Goal: Task Accomplishment & Management: Manage account settings

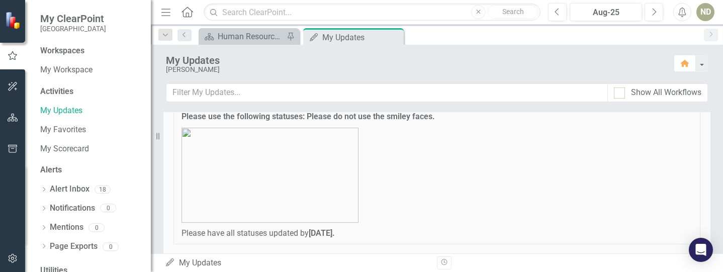
scroll to position [101, 0]
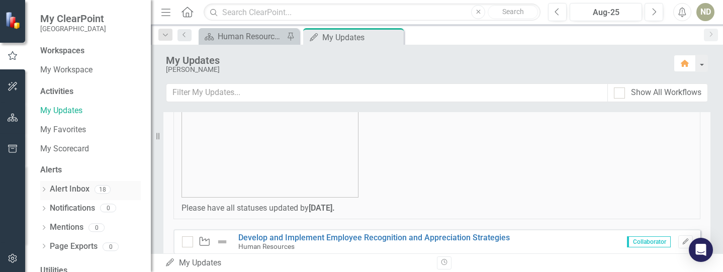
click at [84, 192] on link "Alert Inbox" at bounding box center [70, 190] width 40 height 12
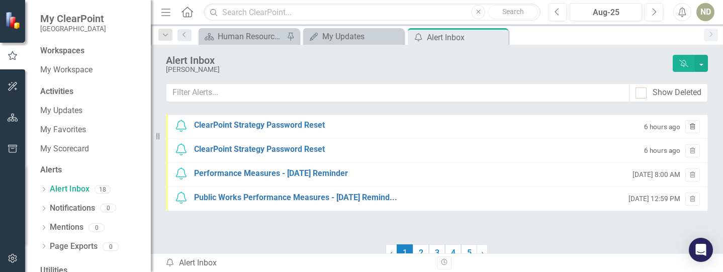
click at [689, 126] on button "Trash" at bounding box center [693, 126] width 15 height 13
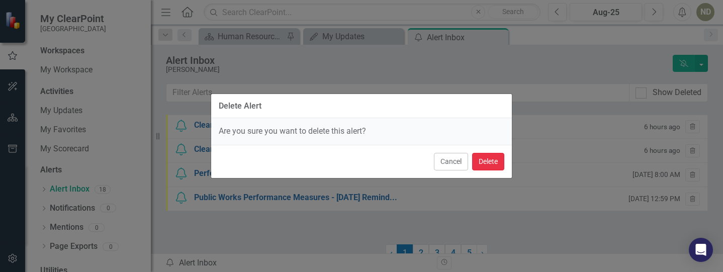
click at [485, 165] on button "Delete" at bounding box center [488, 162] width 32 height 18
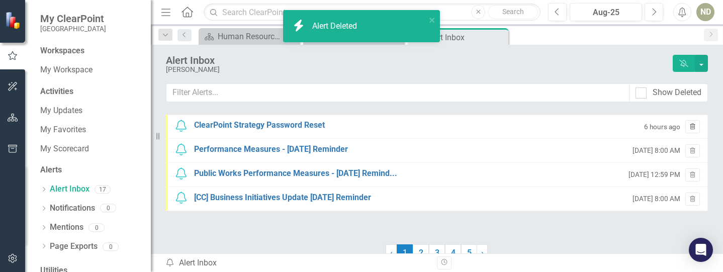
click at [689, 130] on icon "Trash" at bounding box center [693, 127] width 8 height 6
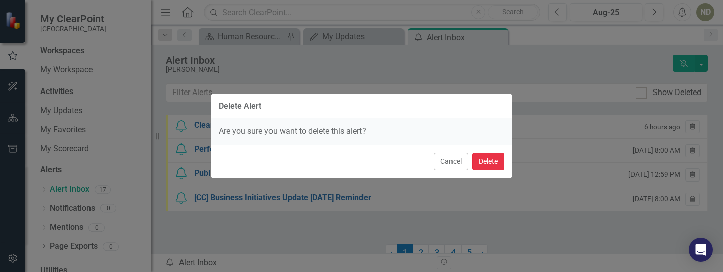
click at [485, 158] on button "Delete" at bounding box center [488, 162] width 32 height 18
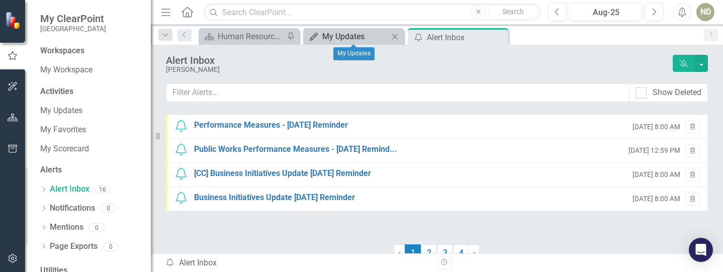
click at [354, 37] on div "My Updates" at bounding box center [356, 36] width 66 height 13
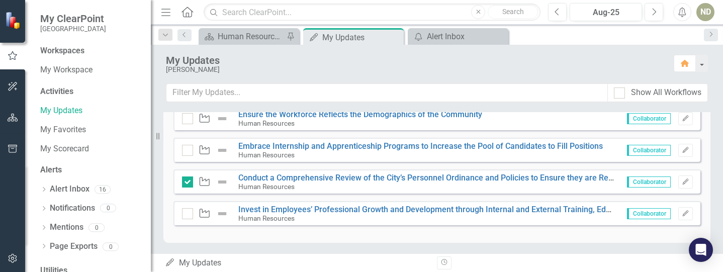
scroll to position [321, 0]
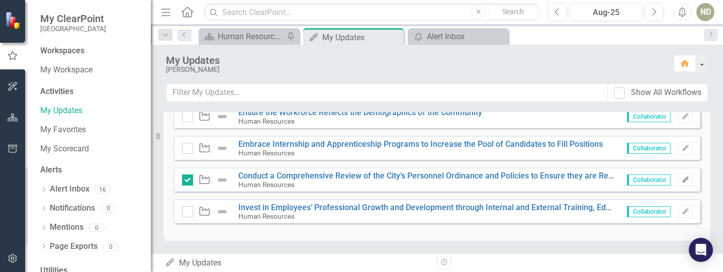
click at [682, 179] on icon "Edit" at bounding box center [686, 180] width 8 height 6
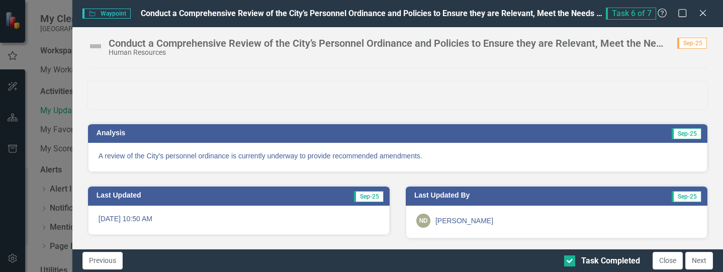
scroll to position [0, 0]
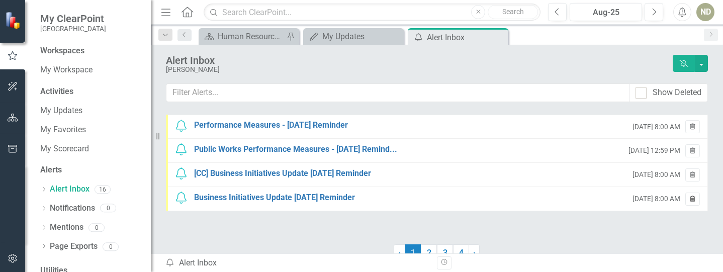
click at [689, 198] on icon "Trash" at bounding box center [693, 200] width 8 height 6
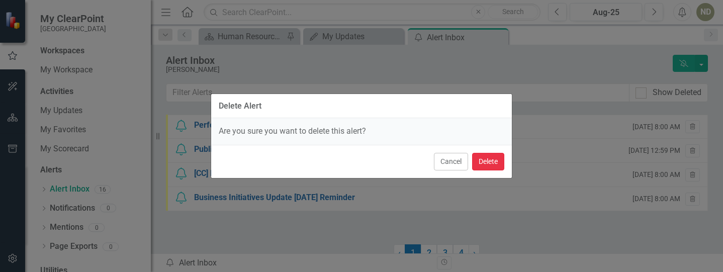
click at [490, 160] on button "Delete" at bounding box center [488, 162] width 32 height 18
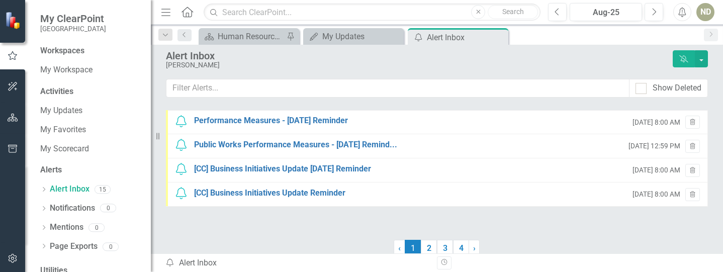
scroll to position [8, 0]
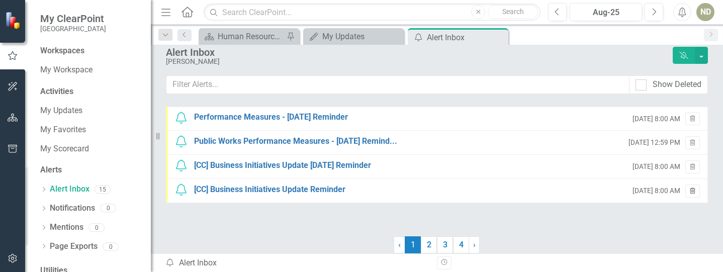
click at [689, 190] on icon "Trash" at bounding box center [693, 192] width 8 height 6
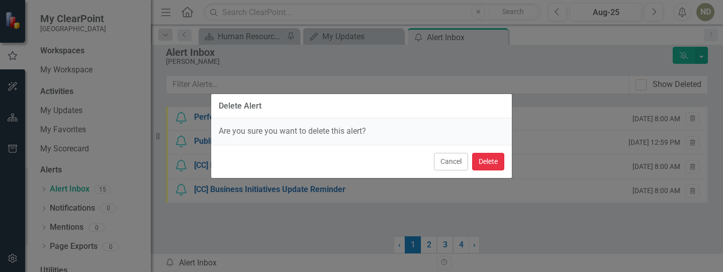
click at [499, 163] on button "Delete" at bounding box center [488, 162] width 32 height 18
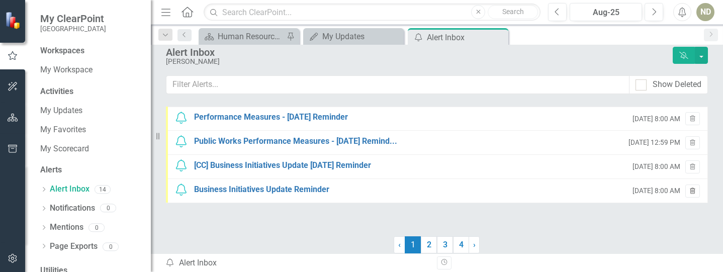
click at [689, 193] on icon "Trash" at bounding box center [693, 192] width 8 height 6
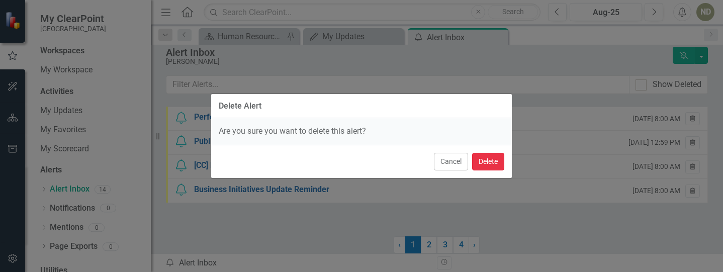
click at [489, 158] on button "Delete" at bounding box center [488, 162] width 32 height 18
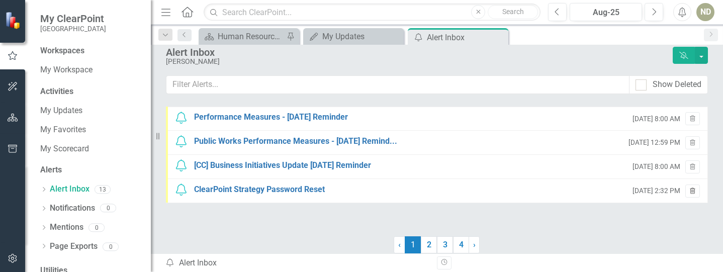
click at [686, 188] on button "Trash" at bounding box center [693, 191] width 15 height 13
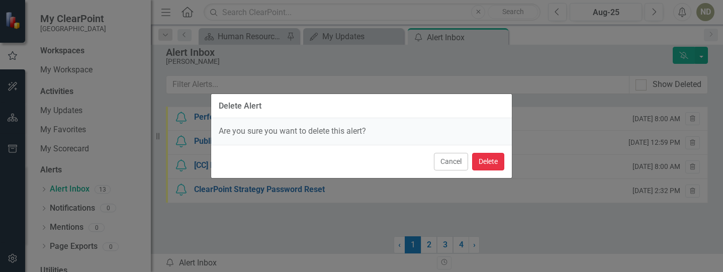
click at [494, 160] on button "Delete" at bounding box center [488, 162] width 32 height 18
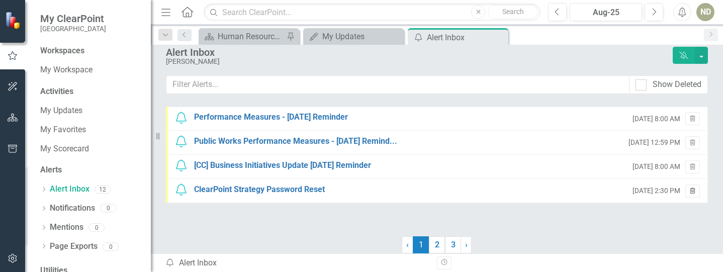
click at [686, 187] on button "Trash" at bounding box center [693, 191] width 15 height 13
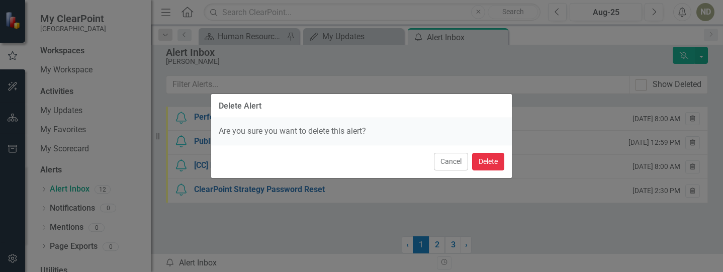
click at [490, 166] on button "Delete" at bounding box center [488, 162] width 32 height 18
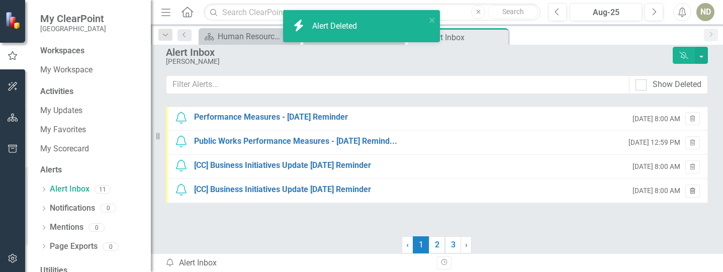
click at [689, 187] on button "Trash" at bounding box center [693, 191] width 15 height 13
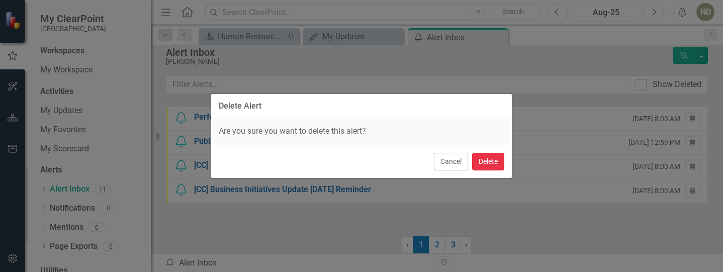
click at [484, 165] on button "Delete" at bounding box center [488, 162] width 32 height 18
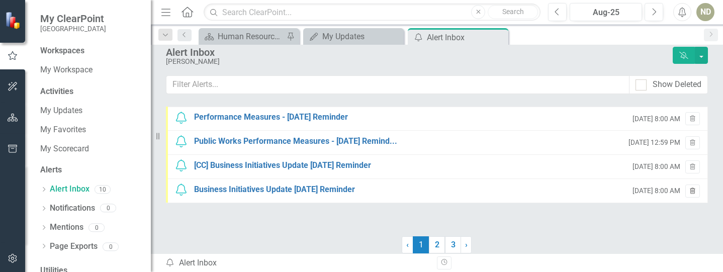
click at [690, 192] on icon "button" at bounding box center [693, 191] width 6 height 6
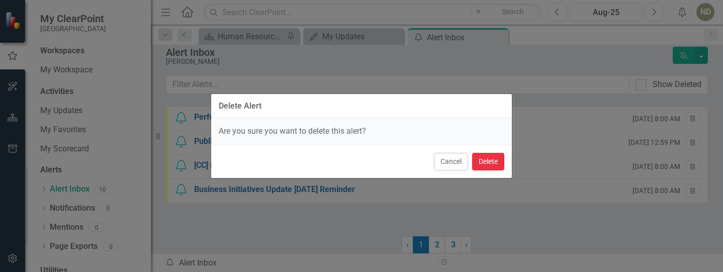
click at [495, 159] on button "Delete" at bounding box center [488, 162] width 32 height 18
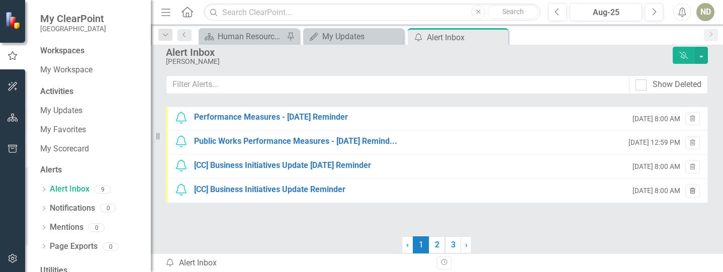
click at [690, 190] on button "Trash" at bounding box center [693, 191] width 15 height 13
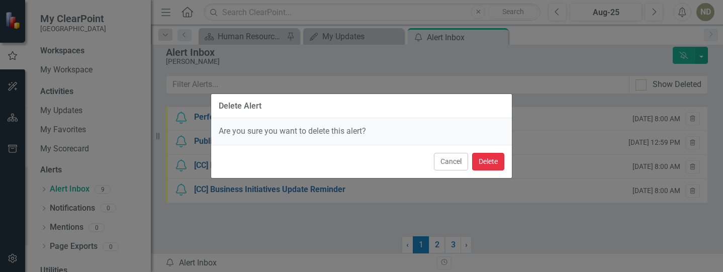
click at [497, 156] on button "Delete" at bounding box center [488, 162] width 32 height 18
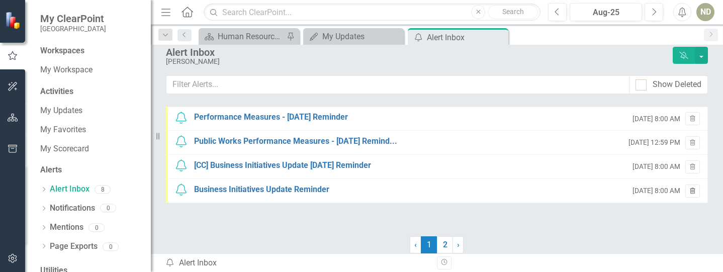
click at [689, 193] on icon "Trash" at bounding box center [693, 192] width 8 height 6
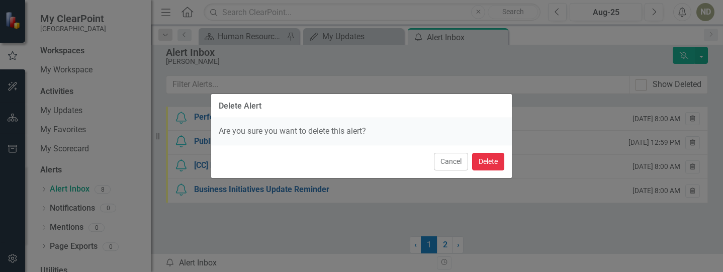
click at [501, 163] on button "Delete" at bounding box center [488, 162] width 32 height 18
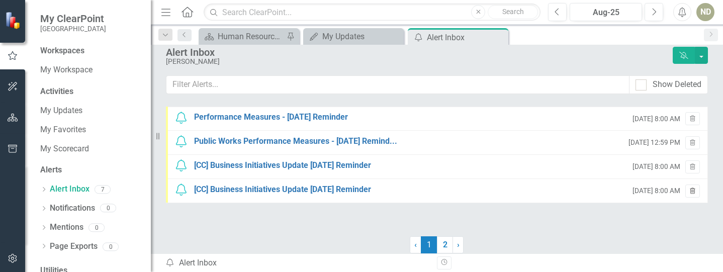
click at [686, 193] on button "Trash" at bounding box center [693, 191] width 15 height 13
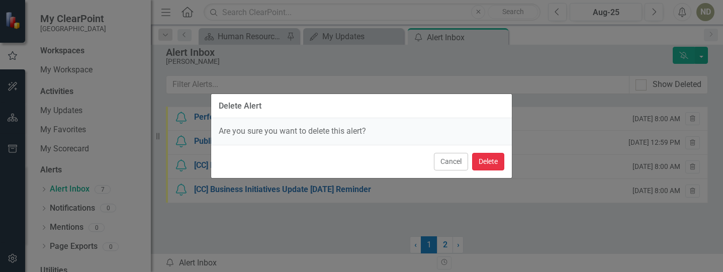
click at [495, 157] on button "Delete" at bounding box center [488, 162] width 32 height 18
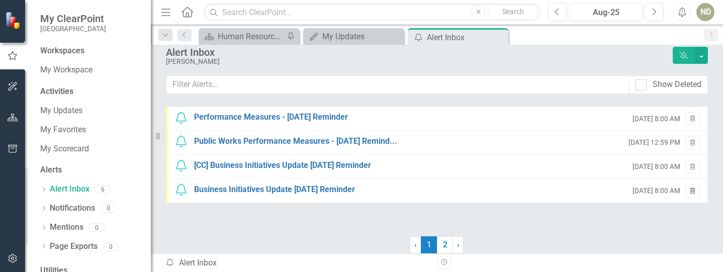
click at [690, 190] on button "Trash" at bounding box center [693, 191] width 15 height 13
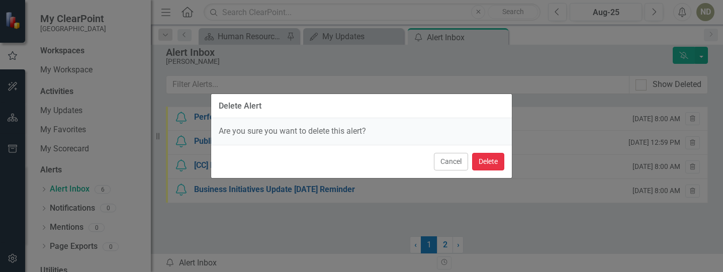
click at [496, 166] on button "Delete" at bounding box center [488, 162] width 32 height 18
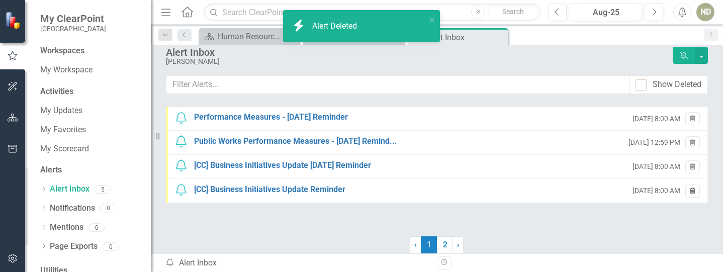
click at [689, 189] on icon "Trash" at bounding box center [693, 192] width 8 height 6
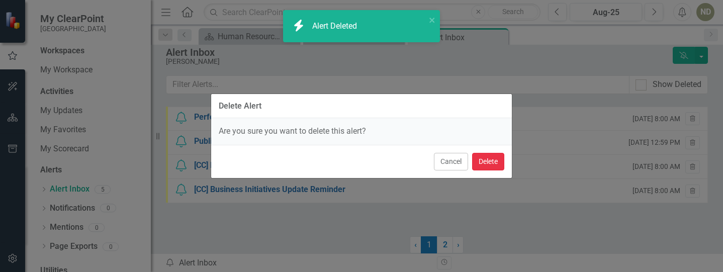
click at [480, 164] on button "Delete" at bounding box center [488, 162] width 32 height 18
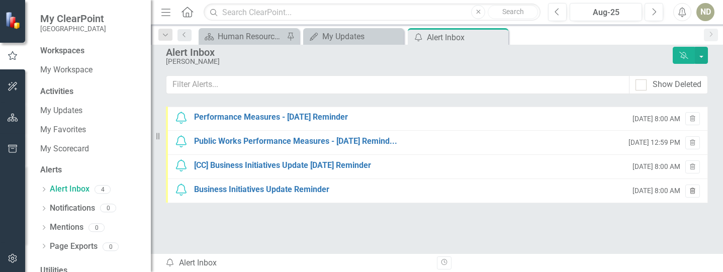
click at [689, 190] on icon "Trash" at bounding box center [693, 192] width 8 height 6
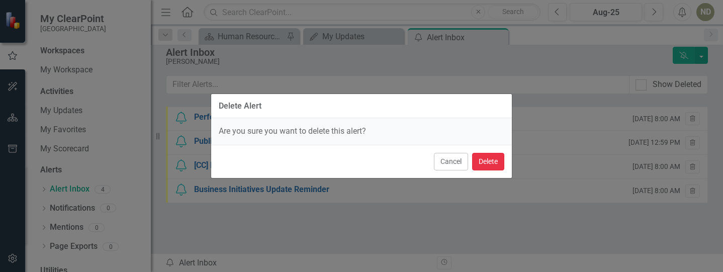
click at [483, 166] on button "Delete" at bounding box center [488, 162] width 32 height 18
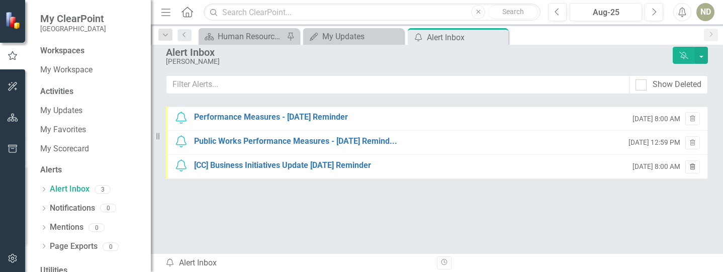
click at [689, 168] on icon "Trash" at bounding box center [693, 168] width 8 height 6
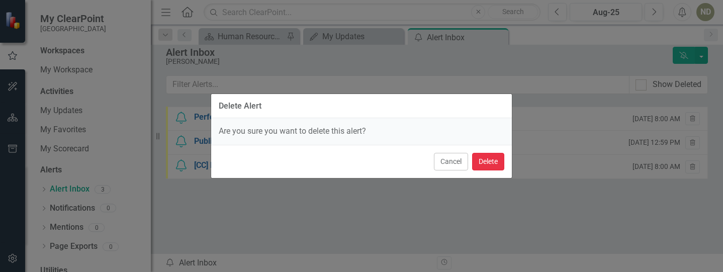
click at [484, 165] on button "Delete" at bounding box center [488, 162] width 32 height 18
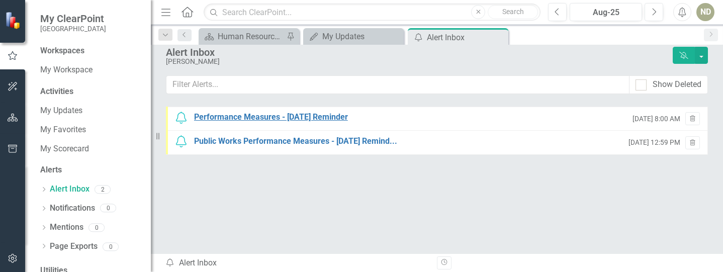
click at [247, 116] on div "Performance Measures - [DATE] Reminder" at bounding box center [271, 118] width 154 height 12
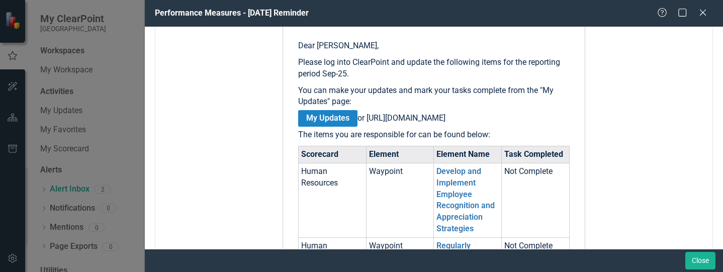
scroll to position [201, 0]
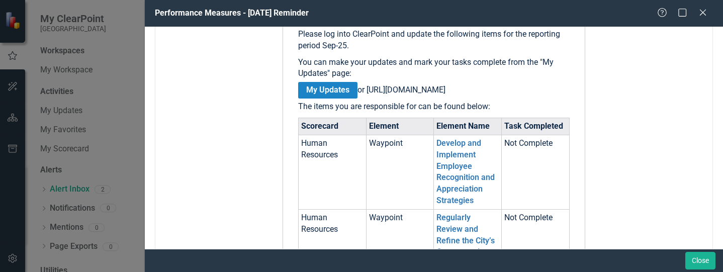
click at [313, 84] on link "My Updates" at bounding box center [327, 90] width 59 height 17
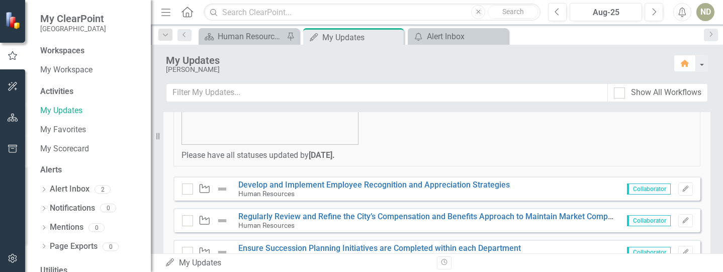
scroll to position [151, 0]
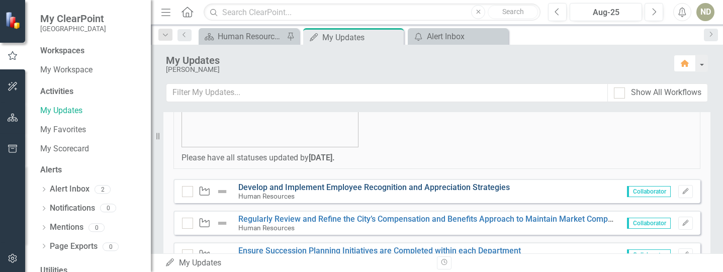
click at [322, 185] on link "Develop and Implement Employee Recognition and Appreciation Strategies" at bounding box center [374, 188] width 272 height 10
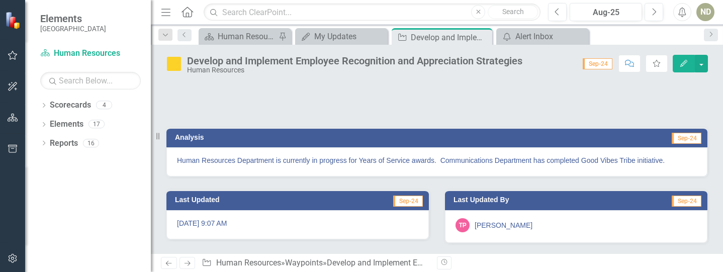
scroll to position [91, 0]
click at [350, 37] on div "My Updates" at bounding box center [343, 36] width 58 height 13
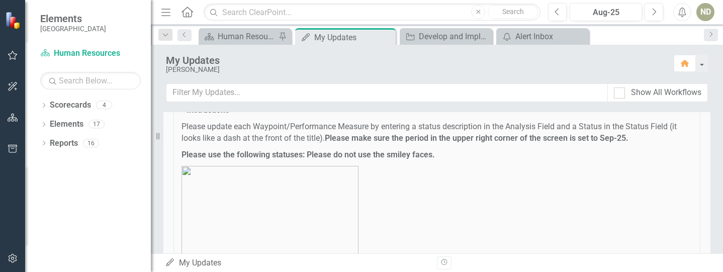
scroll to position [151, 0]
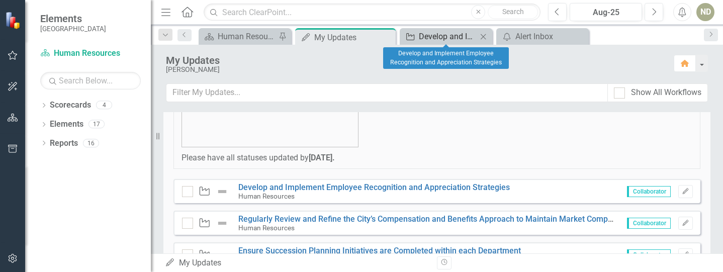
click at [427, 40] on div "Develop and Implement Employee Recognition and Appreciation Strategies" at bounding box center [448, 36] width 58 height 13
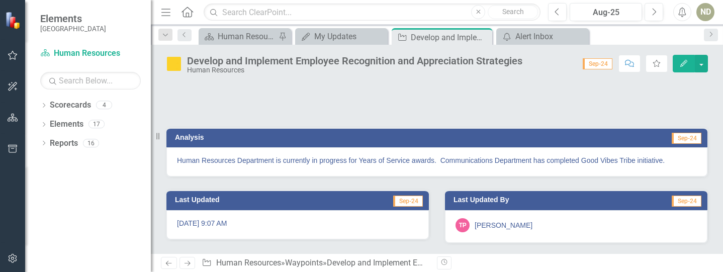
scroll to position [91, 0]
click at [349, 36] on div "My Updates" at bounding box center [343, 36] width 58 height 13
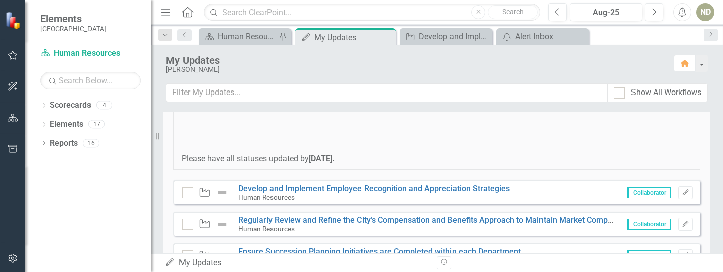
scroll to position [151, 0]
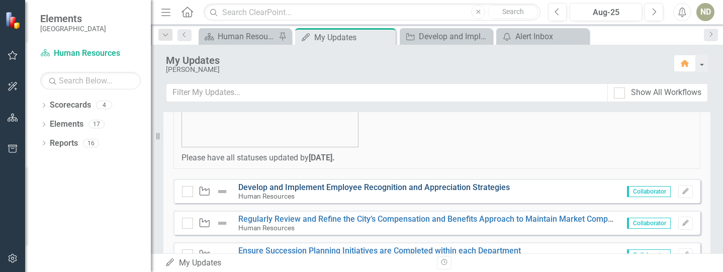
click at [330, 188] on link "Develop and Implement Employee Recognition and Appreciation Strategies" at bounding box center [374, 188] width 272 height 10
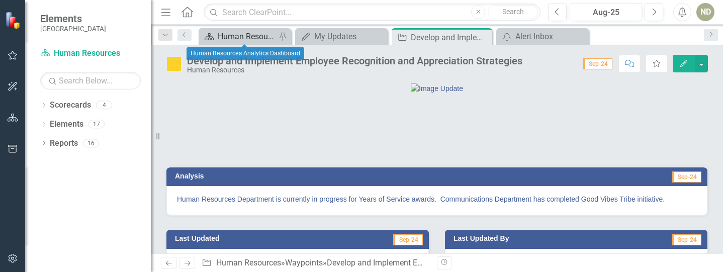
click at [235, 38] on div "Human Resources Analytics Dashboard" at bounding box center [247, 36] width 58 height 13
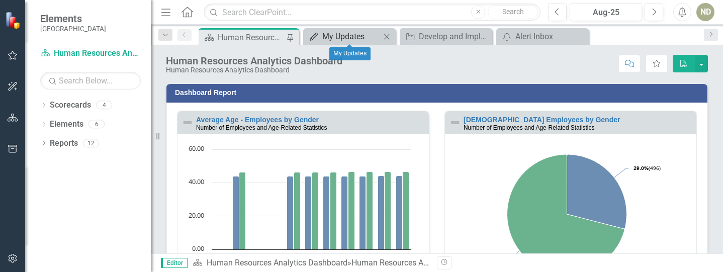
click at [351, 32] on div "My Updates" at bounding box center [352, 36] width 58 height 13
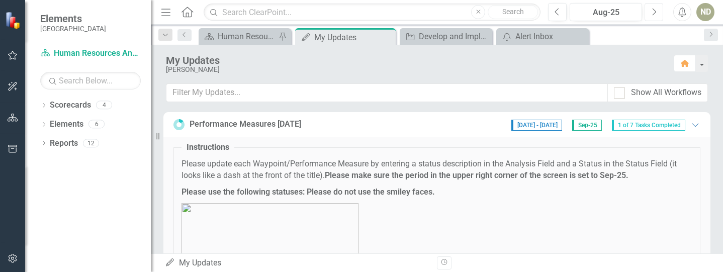
click at [655, 15] on icon "Next" at bounding box center [655, 12] width 6 height 9
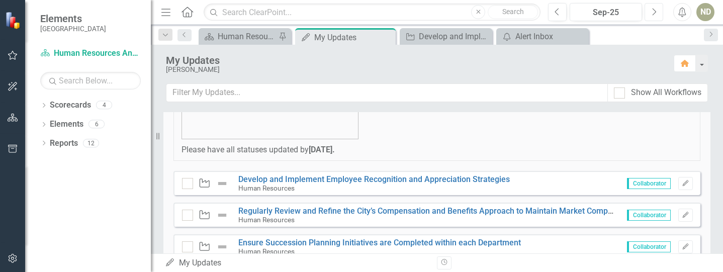
scroll to position [151, 0]
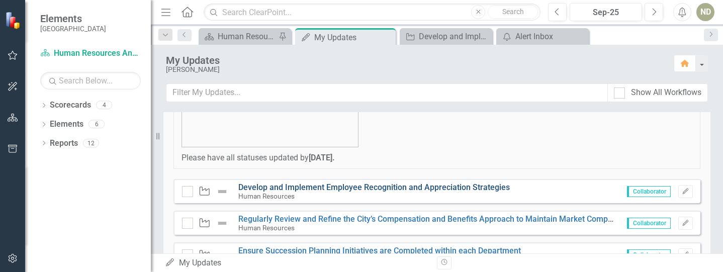
click at [322, 188] on link "Develop and Implement Employee Recognition and Appreciation Strategies" at bounding box center [374, 188] width 272 height 10
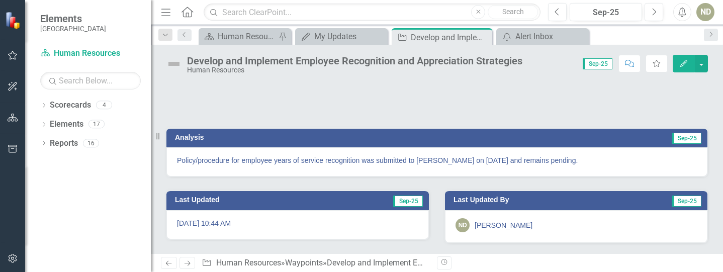
scroll to position [91, 0]
click at [405, 40] on icon at bounding box center [402, 37] width 8 height 7
click at [348, 36] on div "My Updates" at bounding box center [343, 36] width 58 height 13
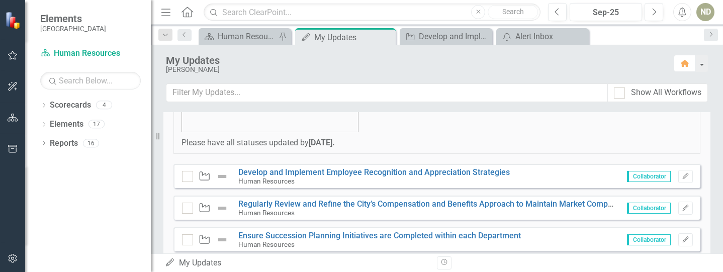
scroll to position [151, 0]
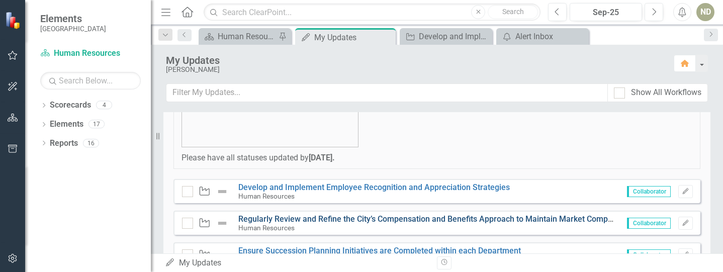
click at [335, 223] on link "Regularly Review and Refine the City’s Compensation and Benefits Approach to Ma…" at bounding box center [442, 219] width 409 height 10
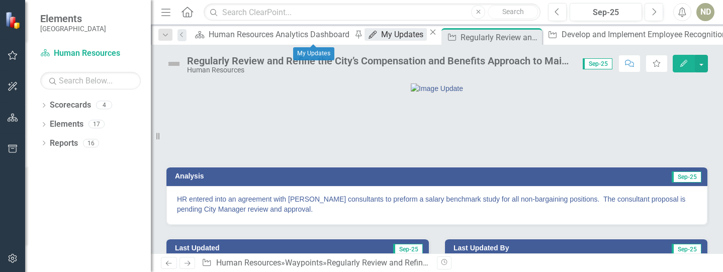
click at [381, 32] on div "My Updates" at bounding box center [403, 34] width 45 height 13
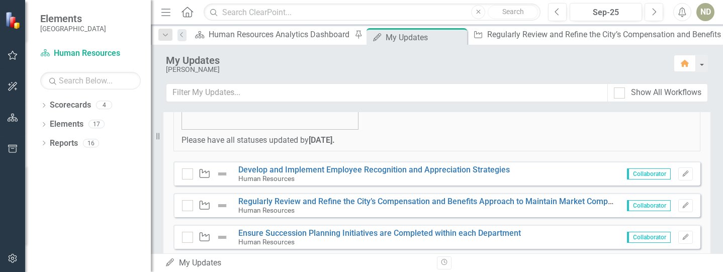
scroll to position [201, 0]
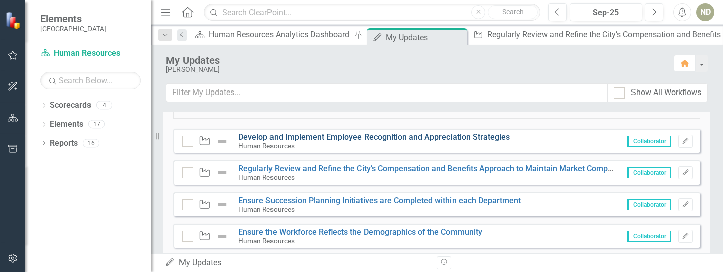
click at [266, 135] on link "Develop and Implement Employee Recognition and Appreciation Strategies" at bounding box center [374, 137] width 272 height 10
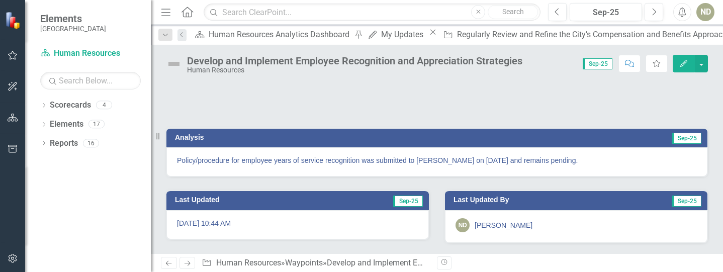
scroll to position [91, 0]
click at [368, 32] on icon "My Updates" at bounding box center [373, 35] width 10 height 8
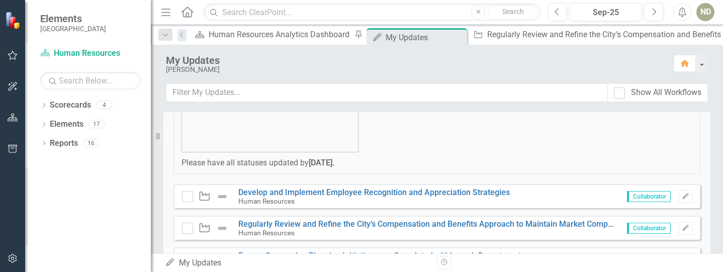
scroll to position [151, 0]
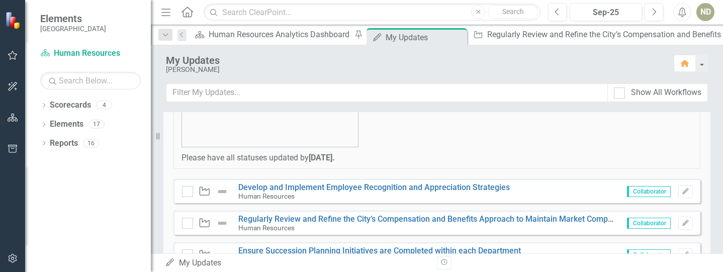
click at [221, 189] on img at bounding box center [222, 192] width 12 height 12
click at [221, 191] on img at bounding box center [222, 192] width 12 height 12
click at [222, 191] on img at bounding box center [222, 192] width 12 height 12
drag, startPoint x: 223, startPoint y: 190, endPoint x: 208, endPoint y: 189, distance: 14.6
click at [208, 189] on icon at bounding box center [205, 191] width 10 height 9
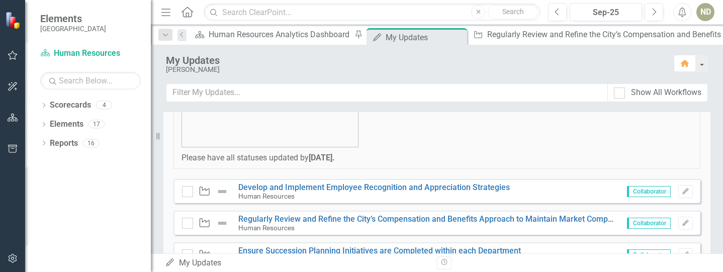
click at [208, 190] on icon "Waypoint" at bounding box center [204, 191] width 13 height 10
click at [206, 192] on icon "Waypoint" at bounding box center [204, 191] width 13 height 10
click at [682, 193] on icon "Edit" at bounding box center [686, 192] width 8 height 6
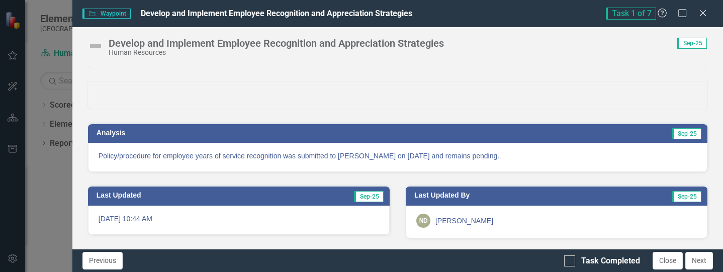
scroll to position [78, 0]
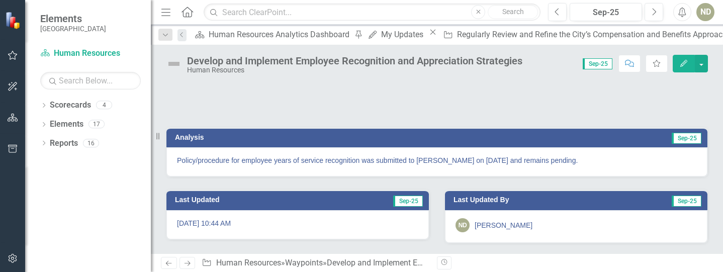
scroll to position [41, 0]
click at [368, 34] on icon "My Updates" at bounding box center [373, 35] width 10 height 8
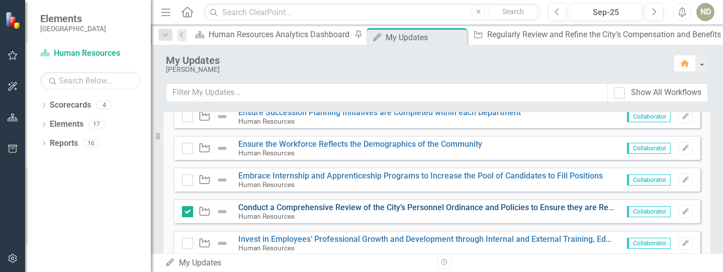
scroll to position [302, 0]
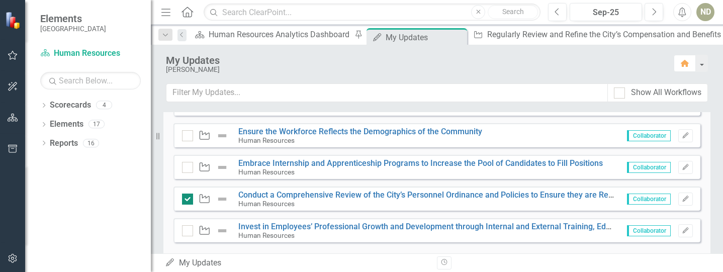
click at [190, 201] on div at bounding box center [187, 199] width 11 height 11
click at [189, 200] on input "checkbox" at bounding box center [185, 197] width 7 height 7
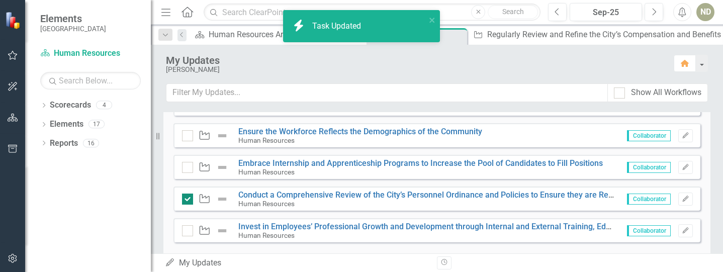
checkbox input "false"
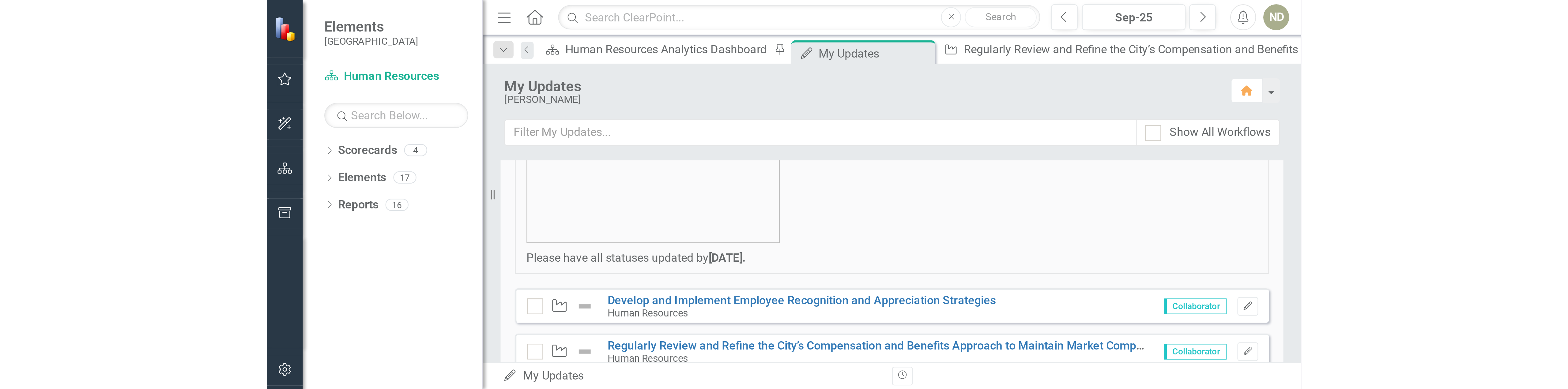
scroll to position [92, 0]
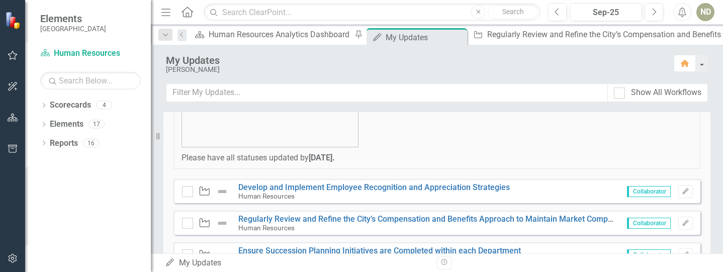
click at [222, 192] on img at bounding box center [222, 192] width 12 height 12
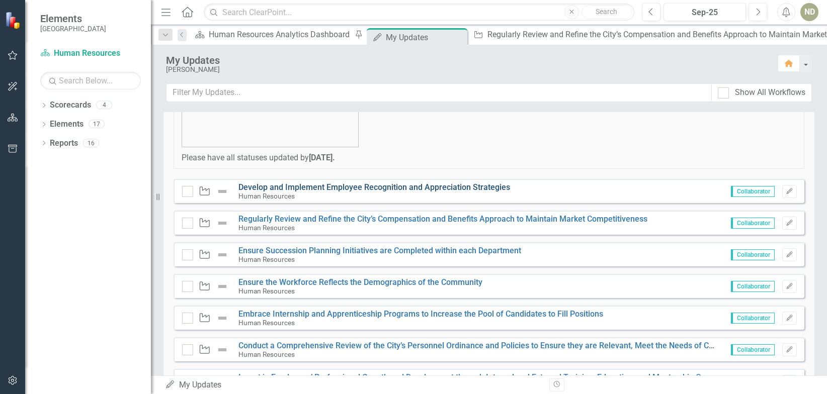
click at [361, 190] on link "Develop and Implement Employee Recognition and Appreciation Strategies" at bounding box center [374, 188] width 272 height 10
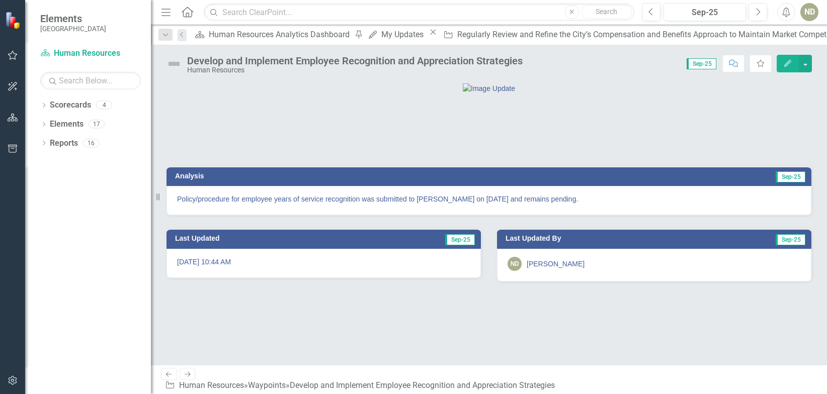
click at [176, 63] on img at bounding box center [174, 64] width 16 height 16
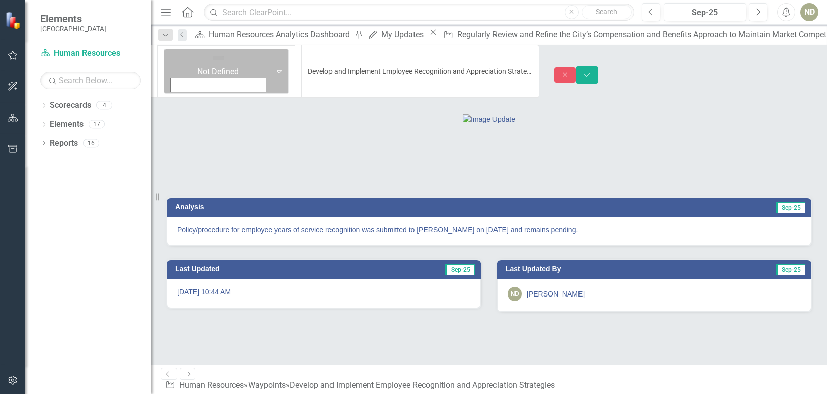
click at [274, 67] on icon "Expand" at bounding box center [279, 71] width 10 height 8
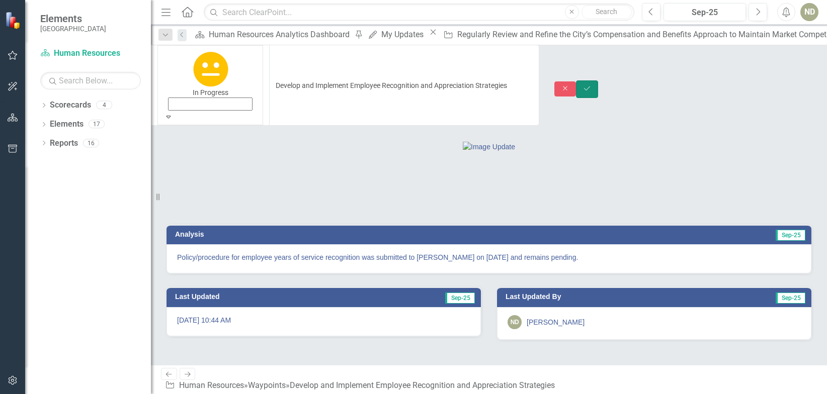
click at [592, 85] on icon "Save" at bounding box center [587, 88] width 9 height 7
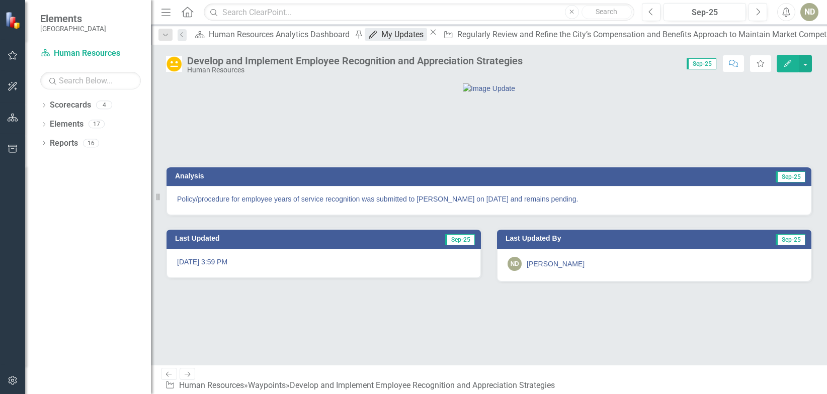
click at [381, 37] on div "My Updates" at bounding box center [403, 34] width 45 height 13
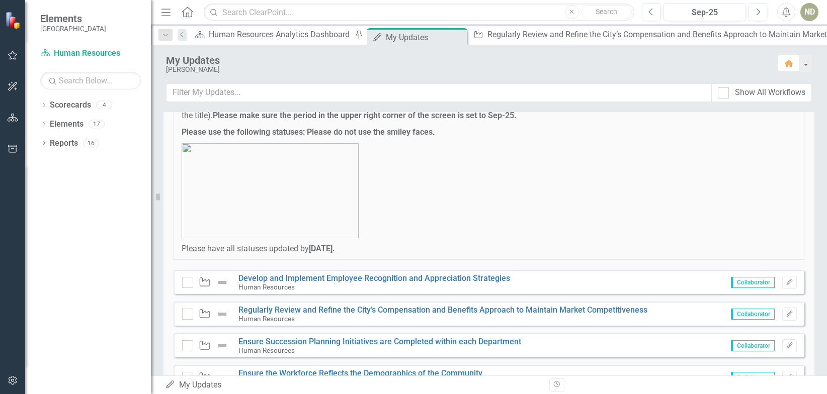
scroll to position [199, 0]
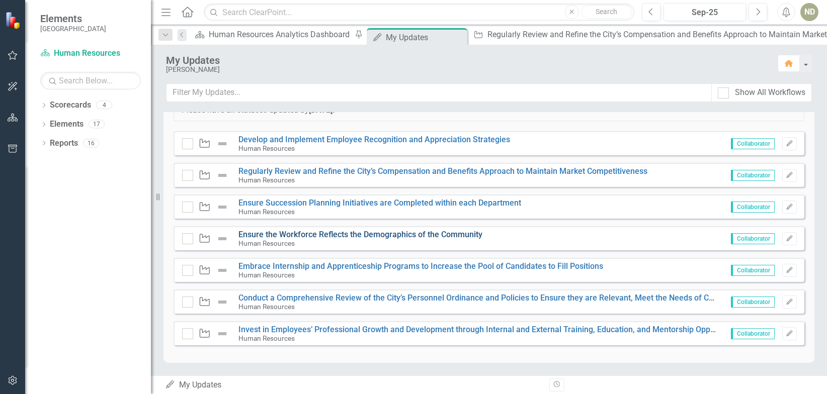
click at [368, 232] on link "Ensure the Workforce Reflects the Demographics of the Community" at bounding box center [360, 235] width 244 height 10
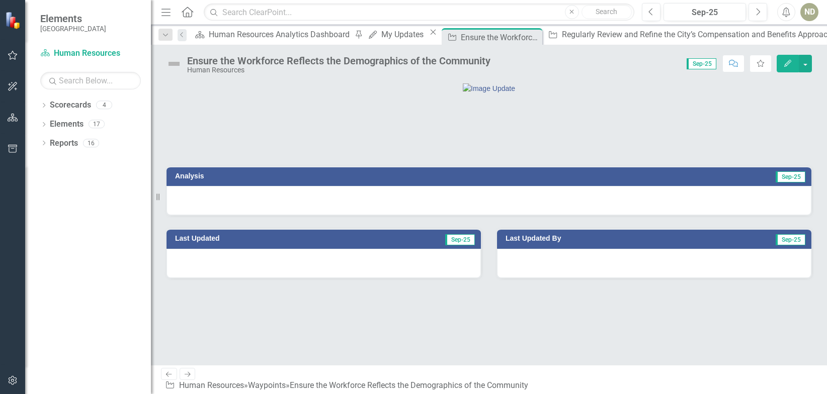
click at [176, 64] on img at bounding box center [174, 64] width 16 height 16
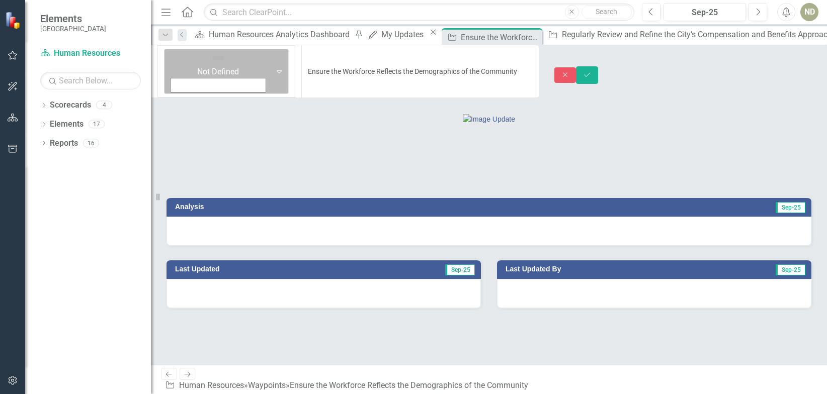
click at [274, 67] on icon "Expand" at bounding box center [279, 71] width 10 height 8
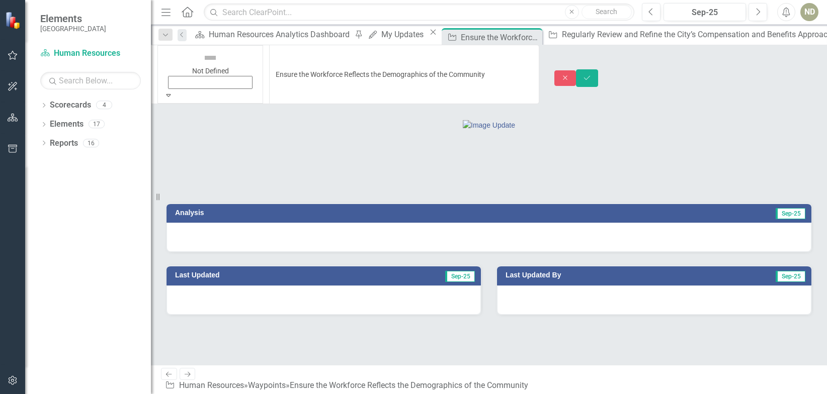
click at [592, 74] on icon "Save" at bounding box center [587, 77] width 9 height 7
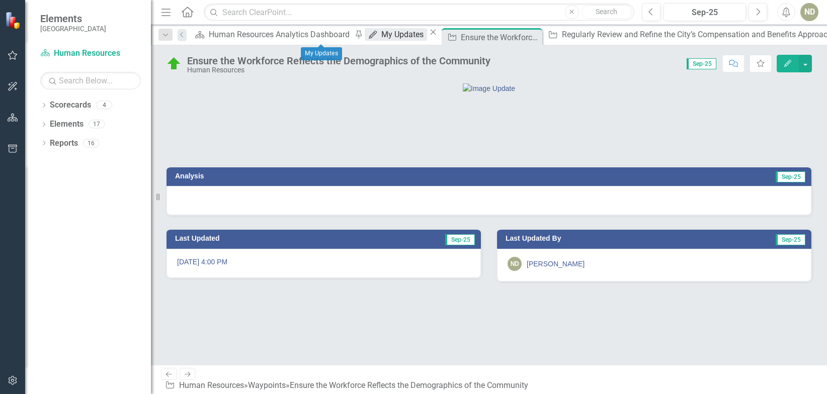
click at [381, 33] on div "My Updates" at bounding box center [403, 34] width 45 height 13
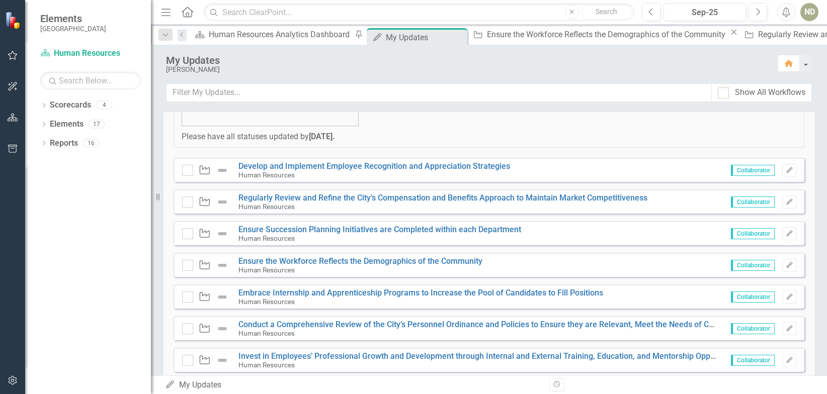
scroll to position [199, 0]
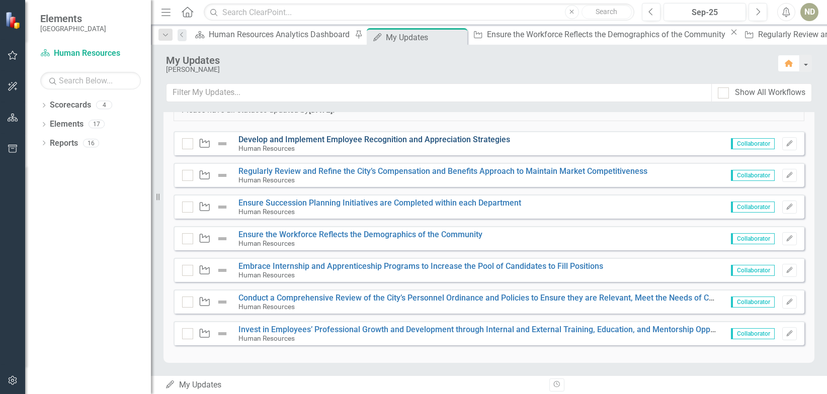
click at [331, 141] on link "Develop and Implement Employee Recognition and Appreciation Strategies" at bounding box center [374, 140] width 272 height 10
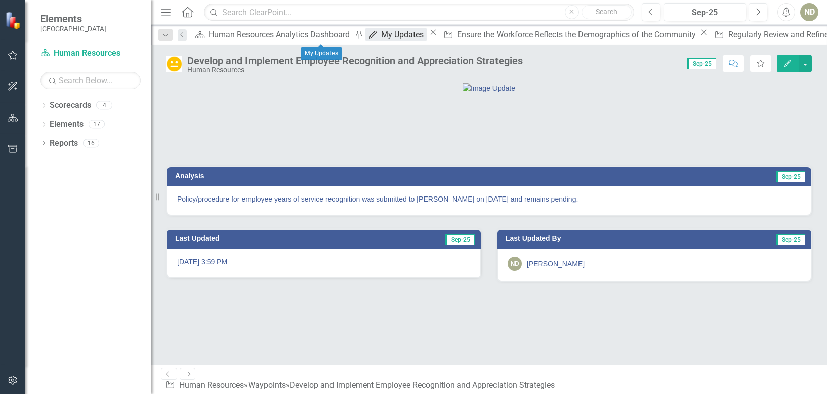
click at [381, 37] on div "My Updates" at bounding box center [403, 34] width 45 height 13
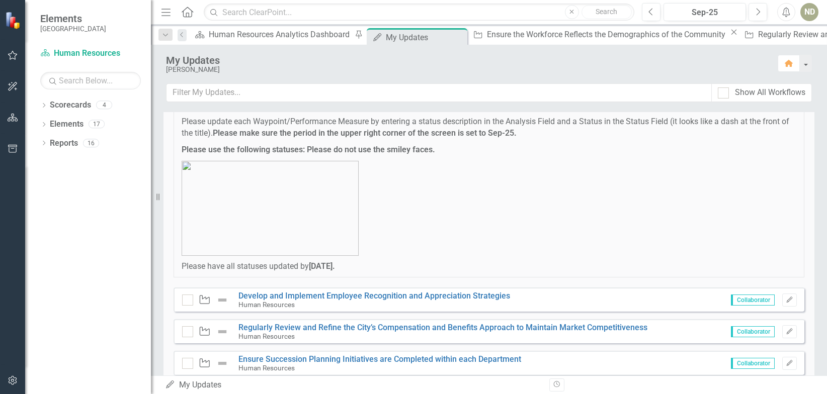
scroll to position [101, 0]
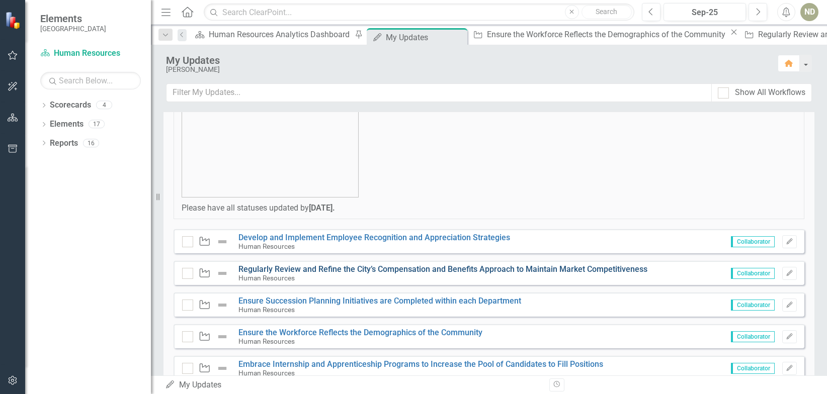
click at [344, 266] on link "Regularly Review and Refine the City’s Compensation and Benefits Approach to Ma…" at bounding box center [442, 270] width 409 height 10
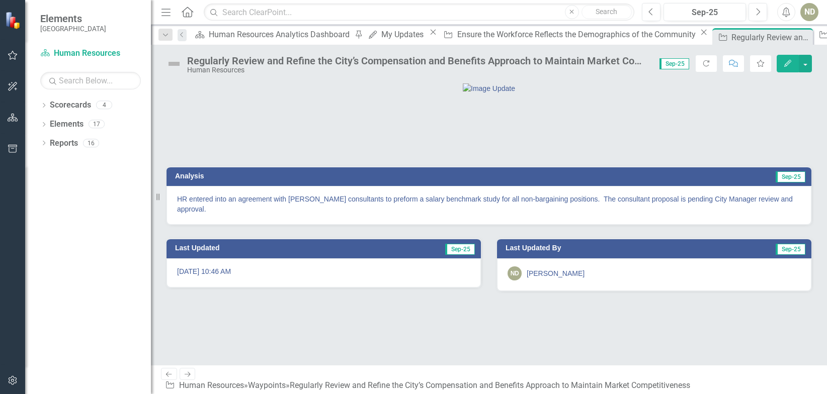
click at [174, 62] on img at bounding box center [174, 64] width 16 height 16
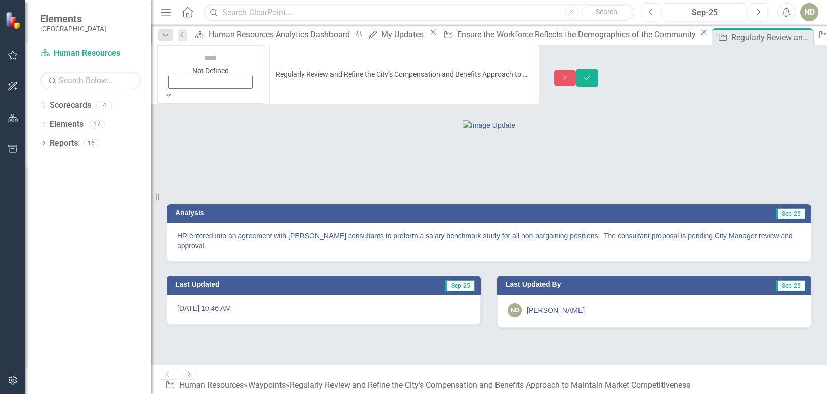
click at [173, 92] on icon "Expand" at bounding box center [168, 95] width 9 height 7
click at [592, 74] on icon "Save" at bounding box center [587, 77] width 9 height 7
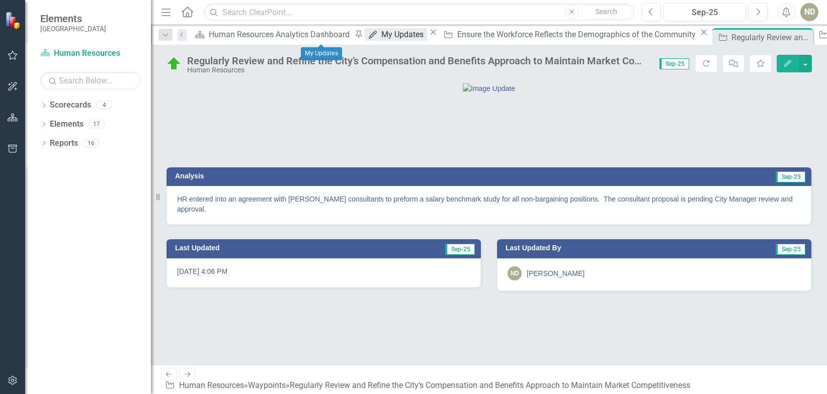
click at [381, 40] on div "My Updates" at bounding box center [403, 34] width 45 height 13
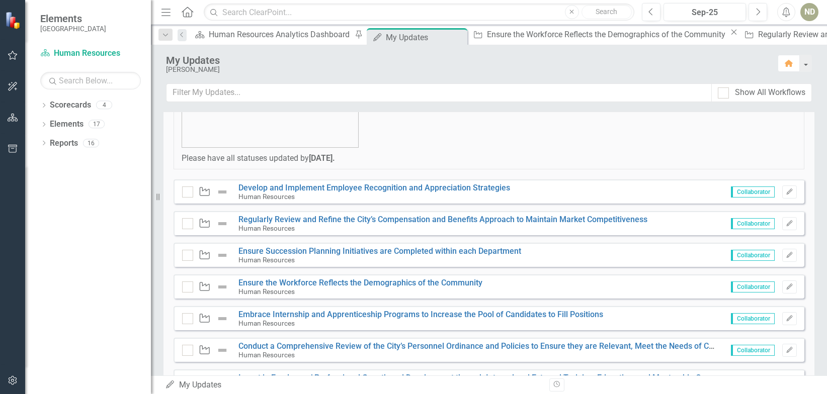
scroll to position [151, 0]
click at [316, 250] on link "Ensure Succession Planning Initiatives are Completed within each Department" at bounding box center [379, 251] width 283 height 10
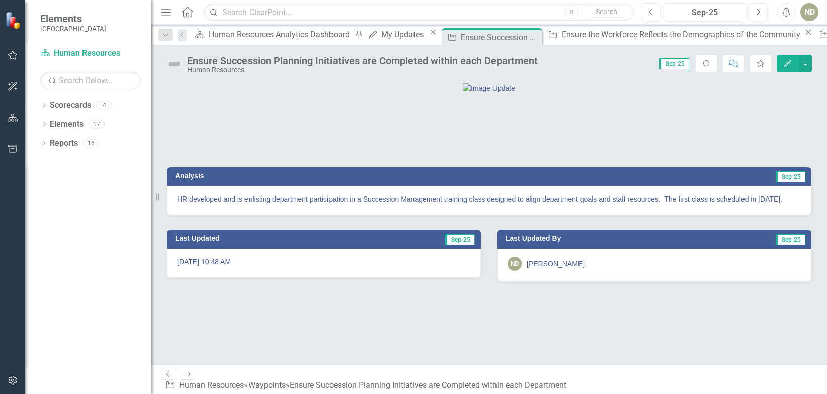
click at [177, 62] on img at bounding box center [174, 64] width 16 height 16
click at [177, 61] on img at bounding box center [174, 64] width 16 height 16
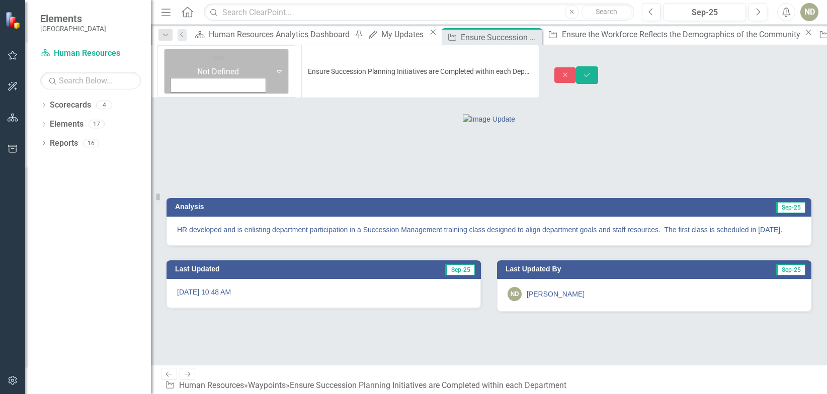
click at [274, 67] on icon "Expand" at bounding box center [279, 71] width 10 height 8
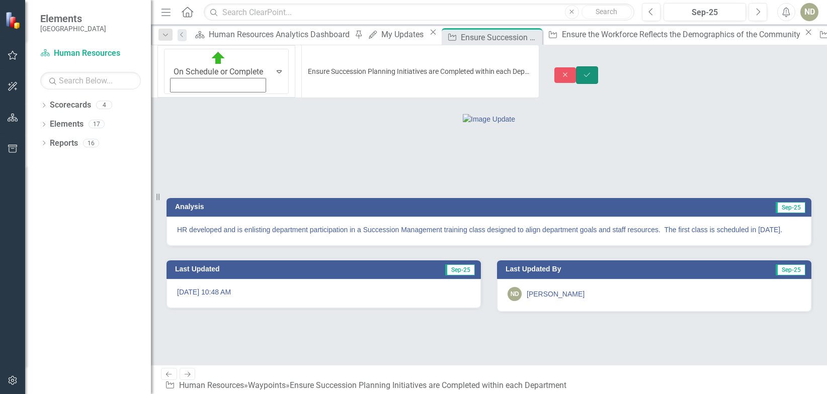
click at [592, 71] on icon "Save" at bounding box center [587, 74] width 9 height 7
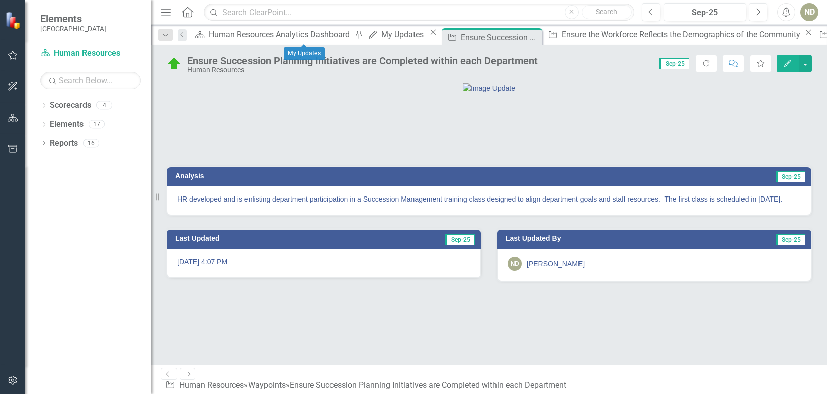
click at [428, 34] on icon "Close" at bounding box center [433, 32] width 10 height 8
click at [386, 40] on div "Ensure Succession Planning Initiatives are Completed within each Department" at bounding box center [413, 37] width 54 height 13
click at [453, 37] on icon "Close" at bounding box center [458, 37] width 10 height 8
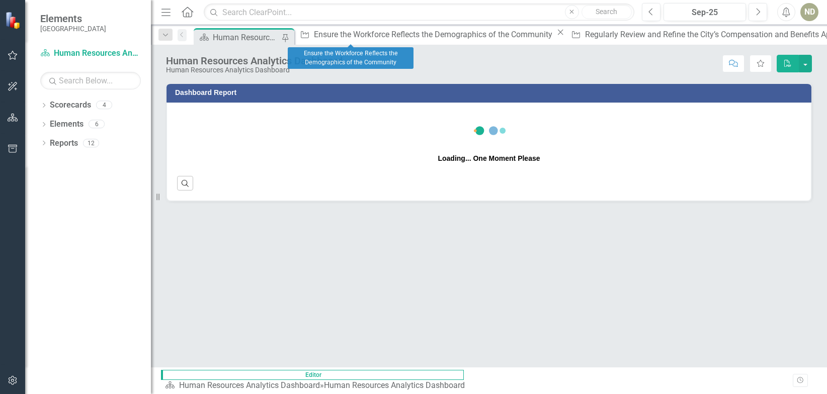
click at [558, 35] on icon at bounding box center [561, 33] width 6 height 6
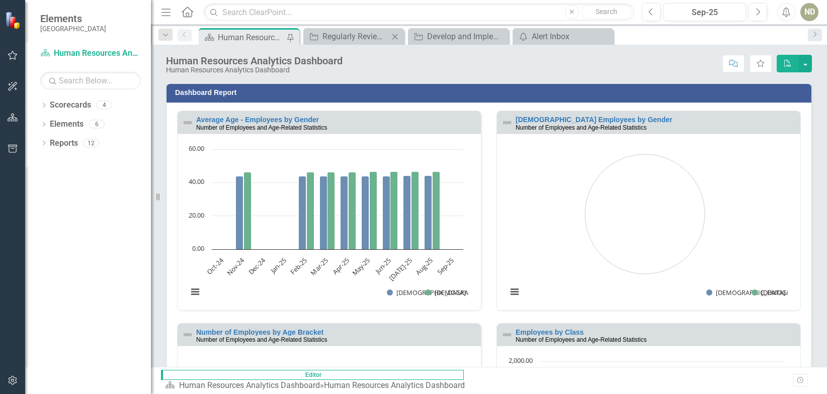
click at [395, 36] on icon at bounding box center [395, 37] width 6 height 6
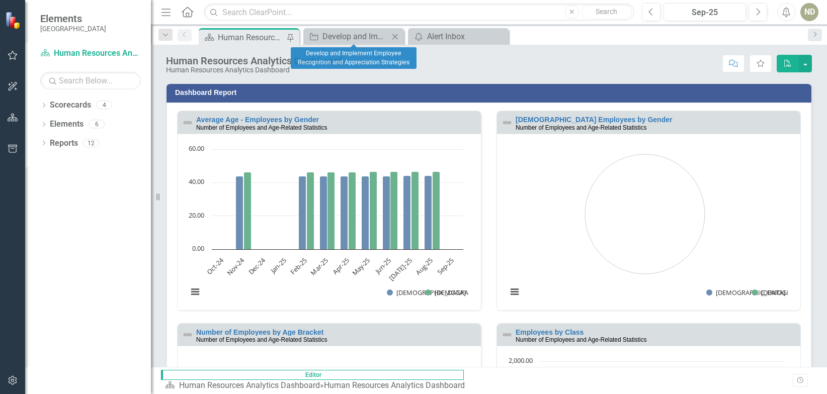
click at [394, 37] on icon "Close" at bounding box center [395, 37] width 10 height 8
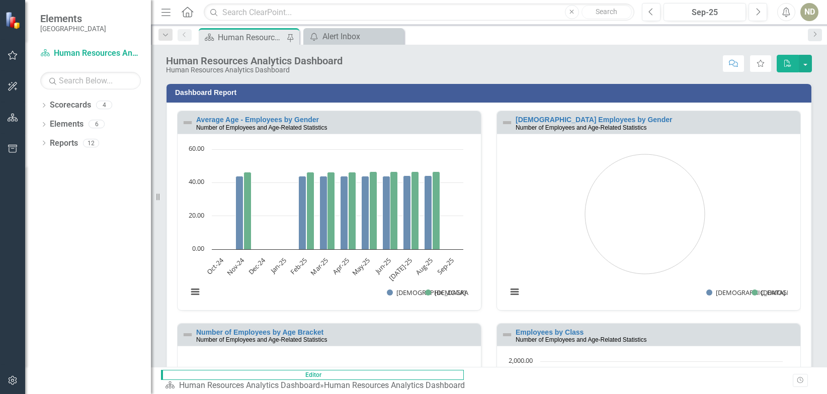
click at [262, 39] on div "Human Resources Analytics Dashboard" at bounding box center [251, 37] width 66 height 13
click at [89, 53] on link "Scorecard Human Resources Analytics Dashboard" at bounding box center [90, 54] width 101 height 12
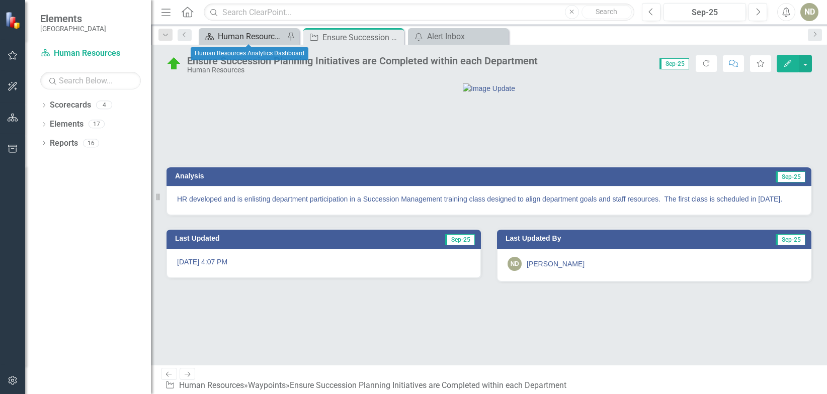
click at [264, 37] on div "Human Resources Analytics Dashboard" at bounding box center [251, 36] width 66 height 13
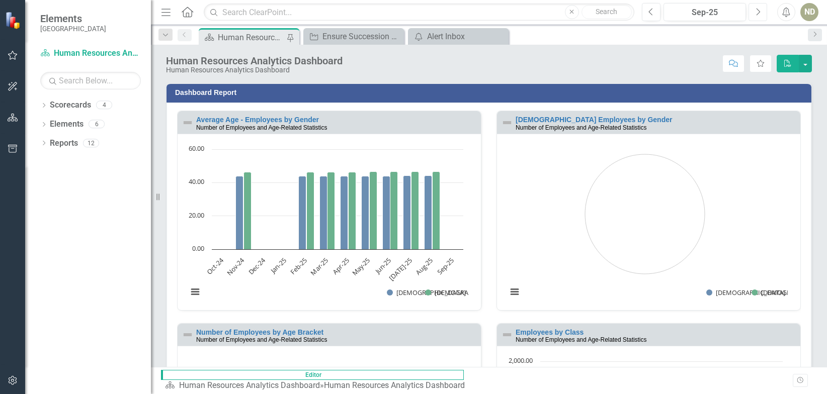
click at [723, 14] on button "Next" at bounding box center [758, 12] width 19 height 18
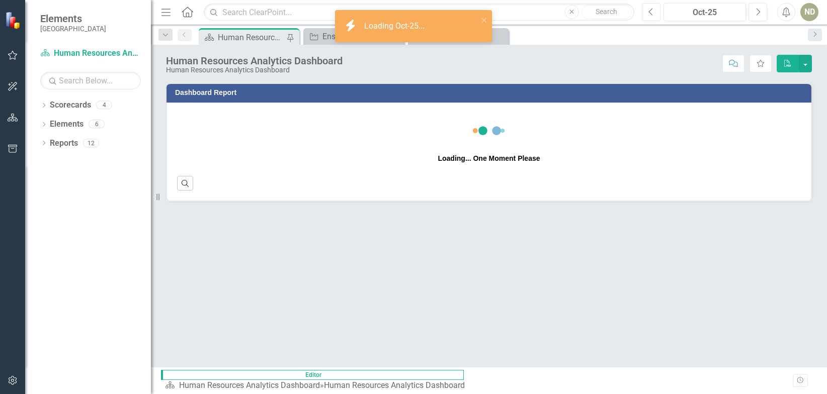
click at [653, 15] on icon "Previous" at bounding box center [652, 12] width 6 height 9
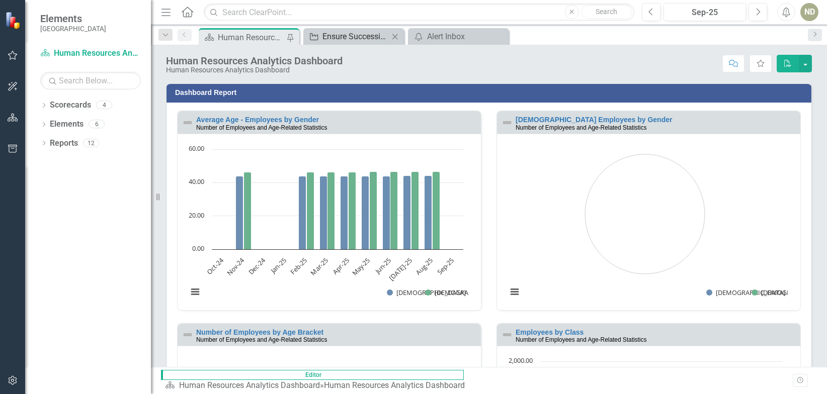
click at [367, 36] on div "Ensure Succession Planning Initiatives are Completed within each Department" at bounding box center [356, 36] width 66 height 13
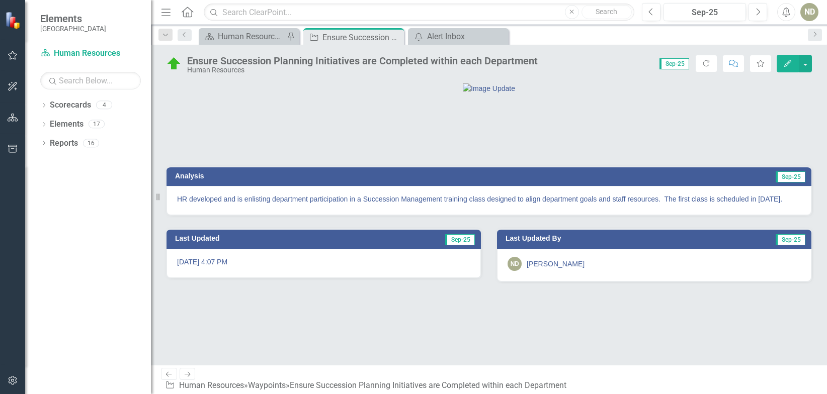
click at [190, 272] on icon at bounding box center [188, 374] width 6 height 5
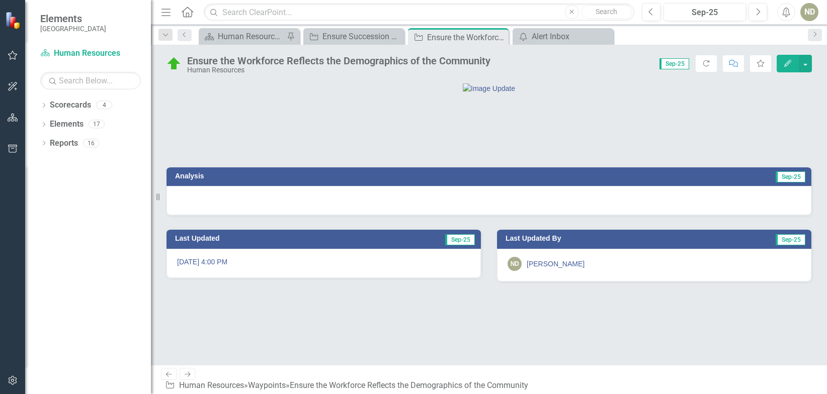
click at [190, 272] on icon "Next" at bounding box center [187, 374] width 9 height 7
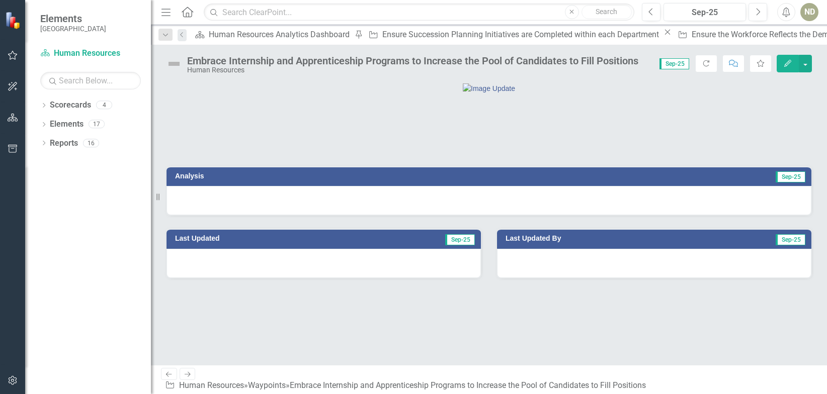
click at [238, 215] on div at bounding box center [489, 200] width 645 height 29
click at [381, 215] on div at bounding box center [489, 200] width 645 height 29
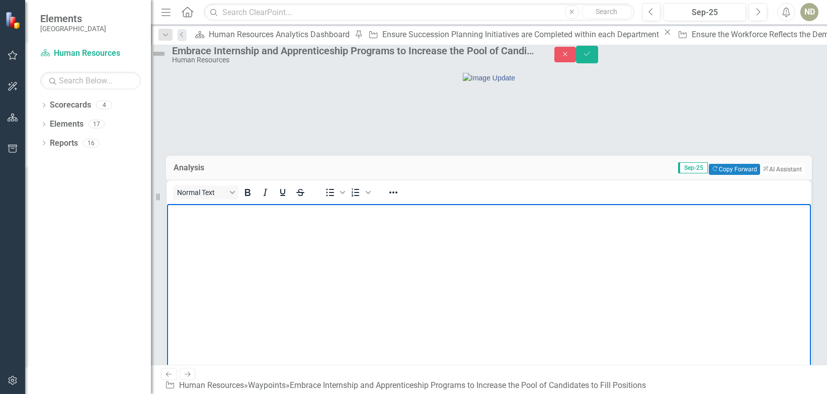
click at [233, 218] on p "Rich Text Area. Press ALT-0 for help." at bounding box center [489, 212] width 639 height 12
click at [167, 58] on img at bounding box center [159, 54] width 16 height 16
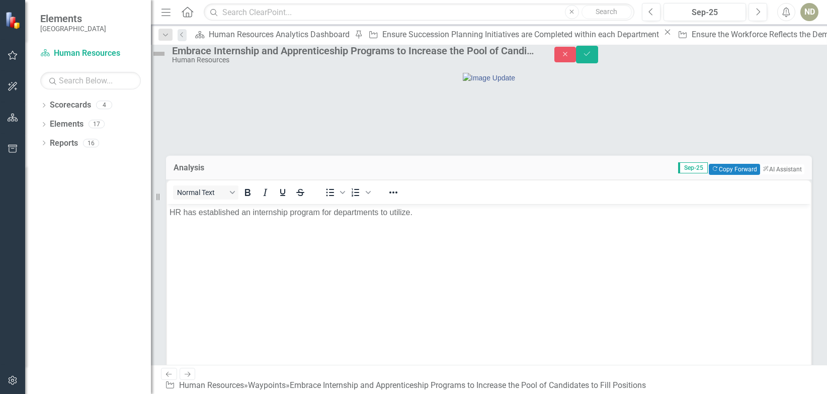
click at [167, 58] on img at bounding box center [159, 54] width 16 height 16
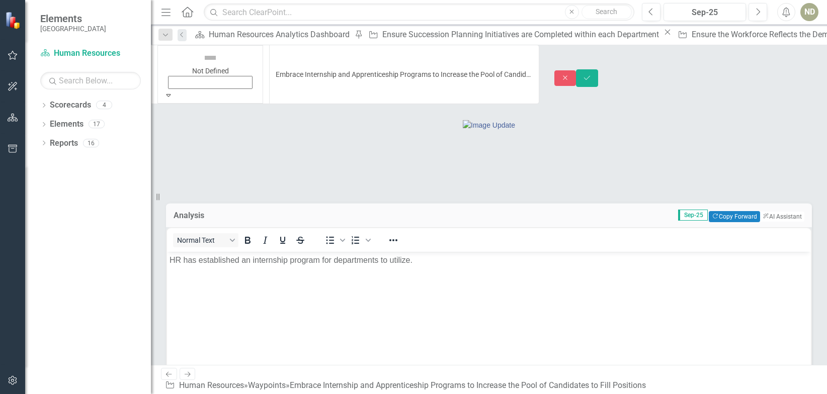
click at [173, 92] on icon "Expand" at bounding box center [168, 95] width 9 height 7
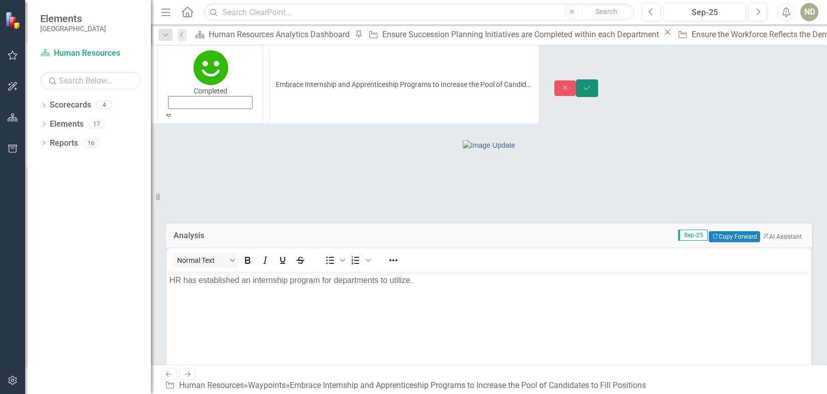
click at [592, 85] on icon "Save" at bounding box center [587, 88] width 9 height 7
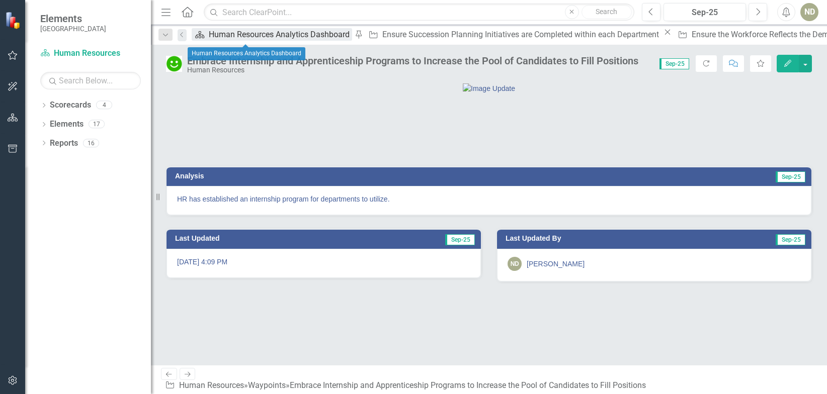
click at [250, 37] on div "Human Resources Analytics Dashboard" at bounding box center [280, 34] width 143 height 13
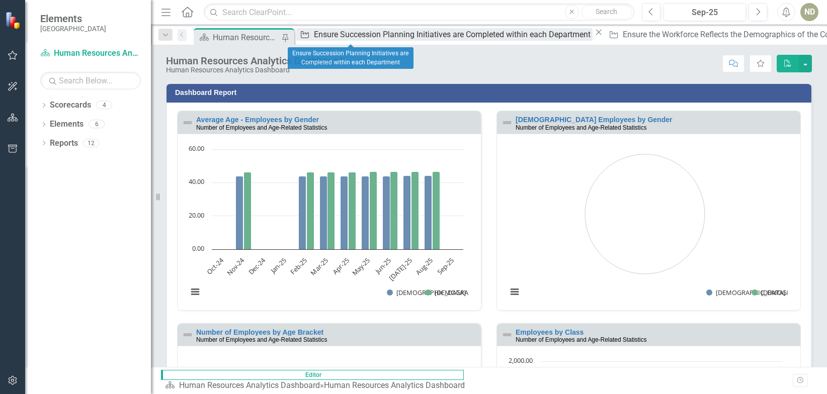
click at [358, 32] on div "Ensure Succession Planning Initiatives are Completed within each Department" at bounding box center [453, 34] width 279 height 13
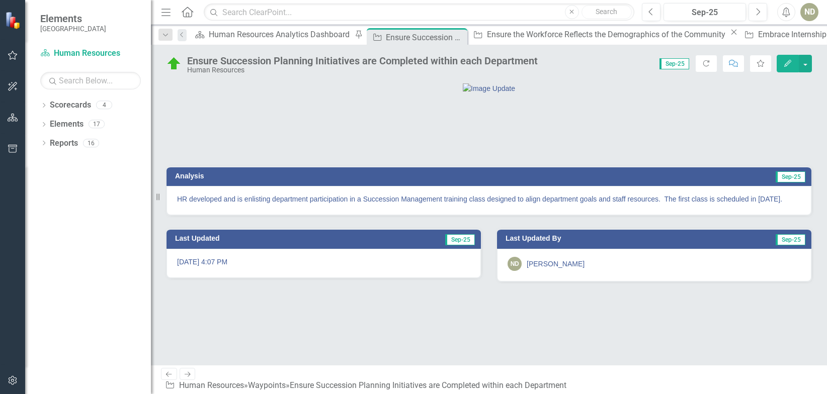
click at [170, 272] on icon "Previous" at bounding box center [169, 374] width 9 height 7
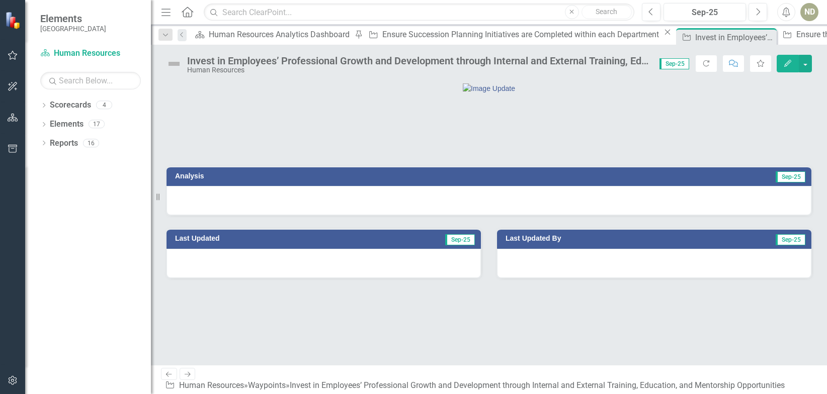
click at [262, 215] on div at bounding box center [489, 200] width 645 height 29
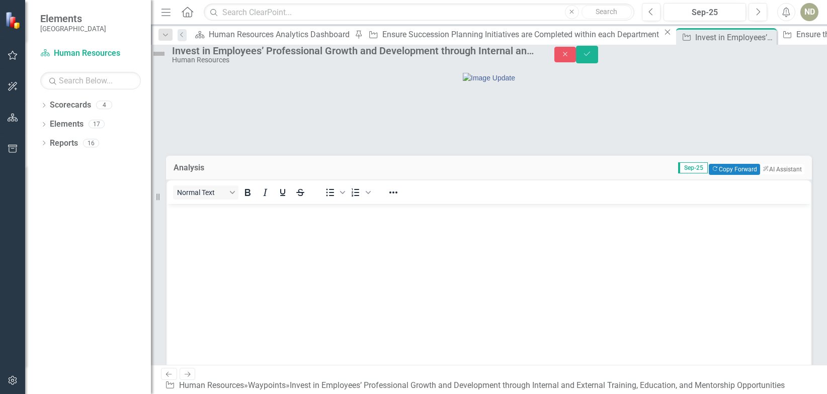
click at [168, 142] on div at bounding box center [489, 127] width 646 height 29
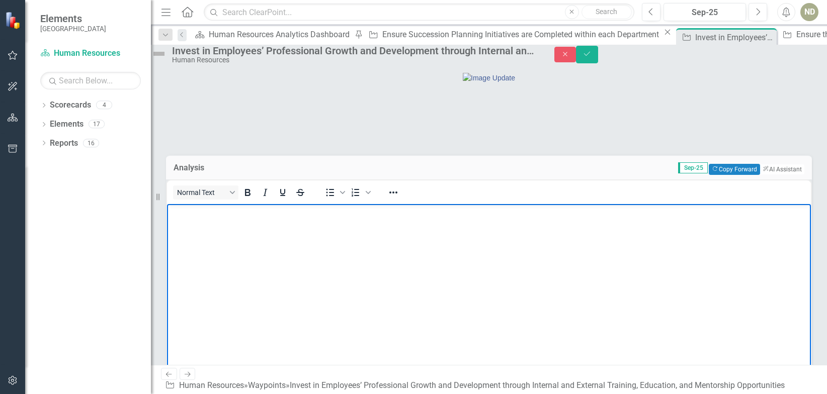
click at [221, 227] on body "Rich Text Area. Press ALT-0 for help." at bounding box center [489, 279] width 644 height 151
click at [212, 225] on body "Rich Text Area. Press ALT-0 for help." at bounding box center [489, 279] width 644 height 151
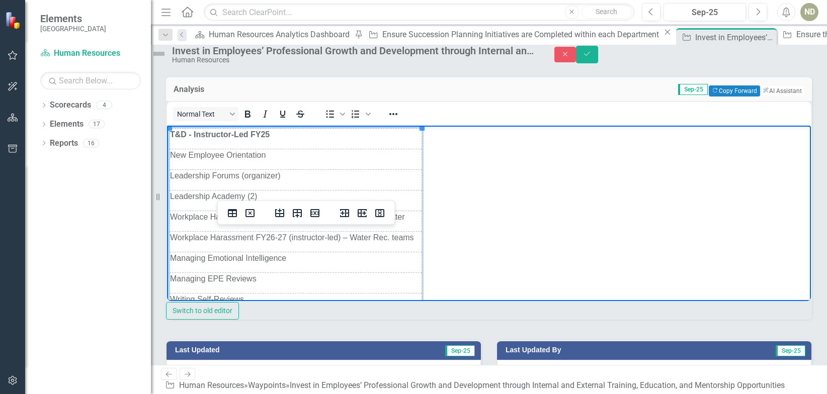
click at [471, 193] on body "T&D - Instructor-Led FY25 New Employee Orientation Leadership Forums (organizer…" at bounding box center [489, 251] width 644 height 253
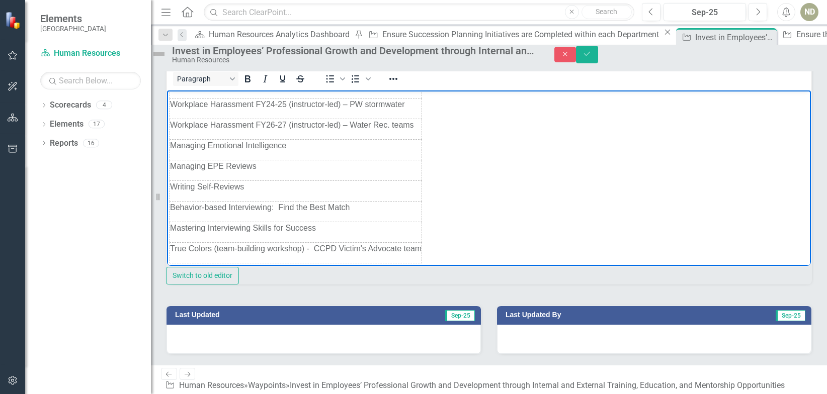
scroll to position [189, 0]
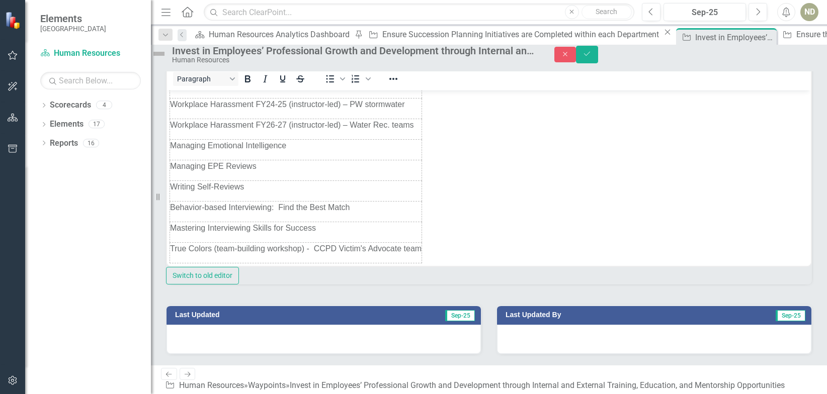
click at [167, 59] on img at bounding box center [159, 54] width 16 height 16
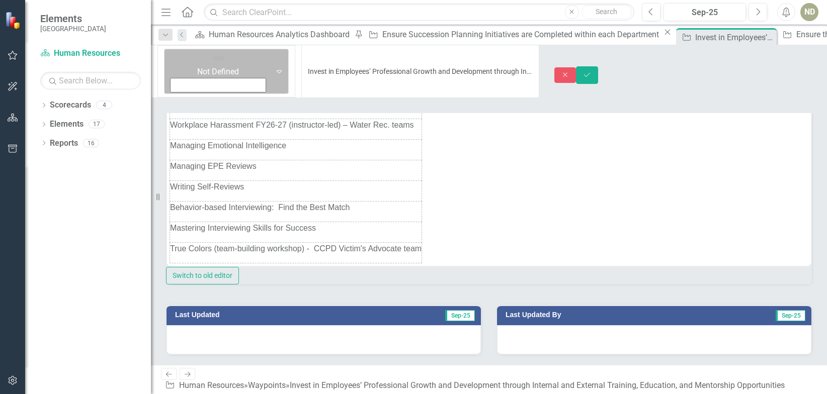
click at [274, 67] on icon "Expand" at bounding box center [279, 71] width 10 height 8
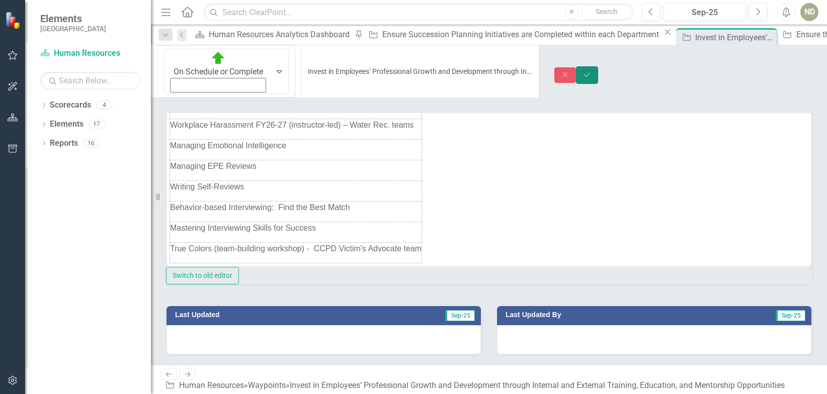
click at [598, 66] on button "Save" at bounding box center [587, 75] width 22 height 18
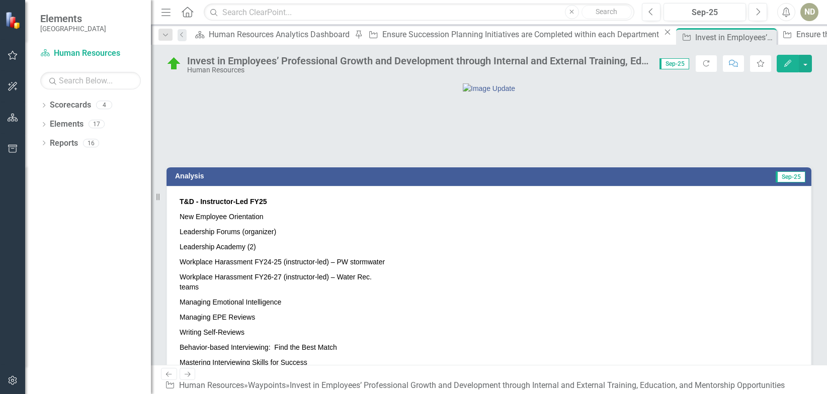
click at [188, 272] on icon at bounding box center [188, 374] width 6 height 5
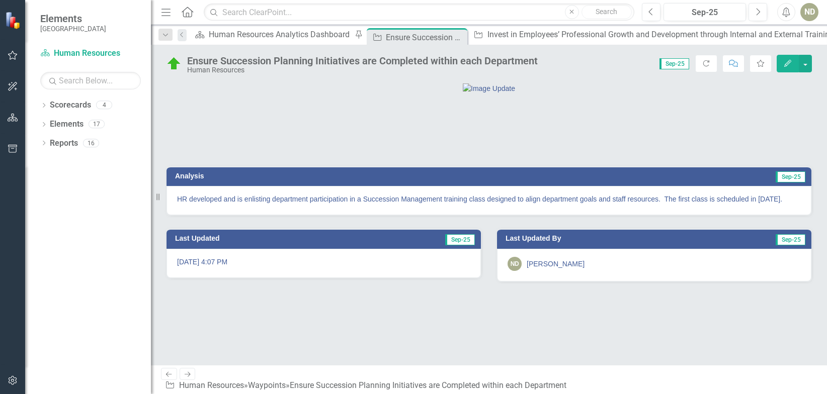
click at [186, 272] on icon "Next" at bounding box center [187, 374] width 9 height 7
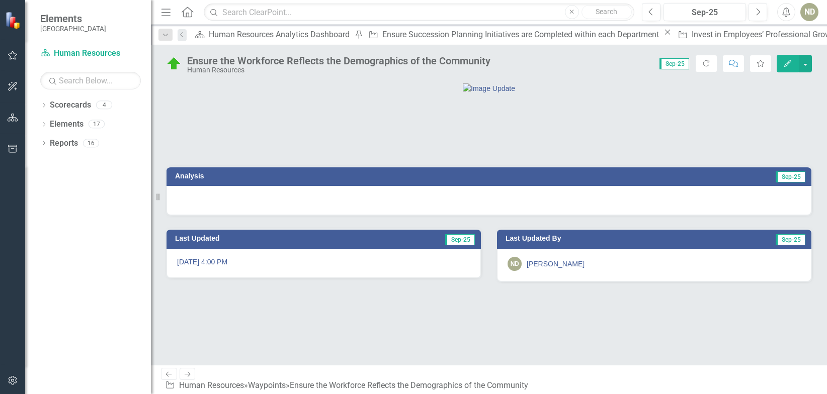
click at [198, 215] on div at bounding box center [489, 200] width 645 height 29
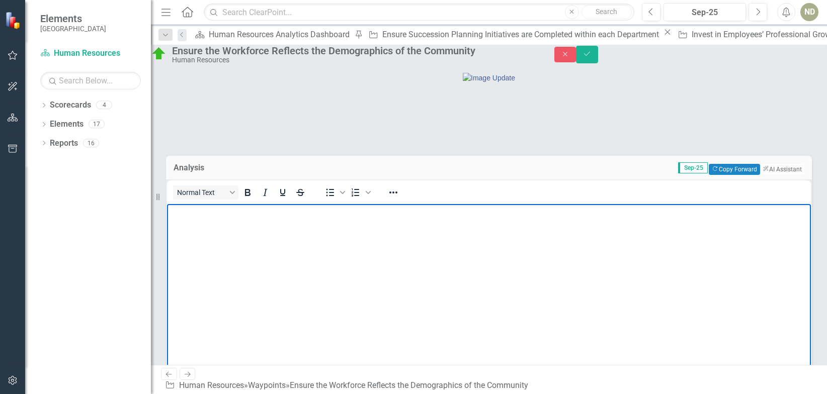
click at [204, 218] on p "Rich Text Area. Press ALT-0 for help." at bounding box center [489, 212] width 639 height 12
click at [598, 60] on button "Save" at bounding box center [587, 55] width 22 height 18
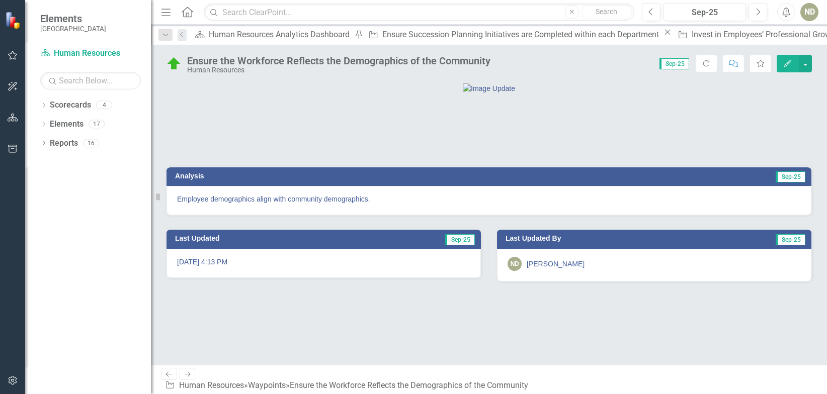
click at [185, 272] on icon "Next" at bounding box center [187, 374] width 9 height 7
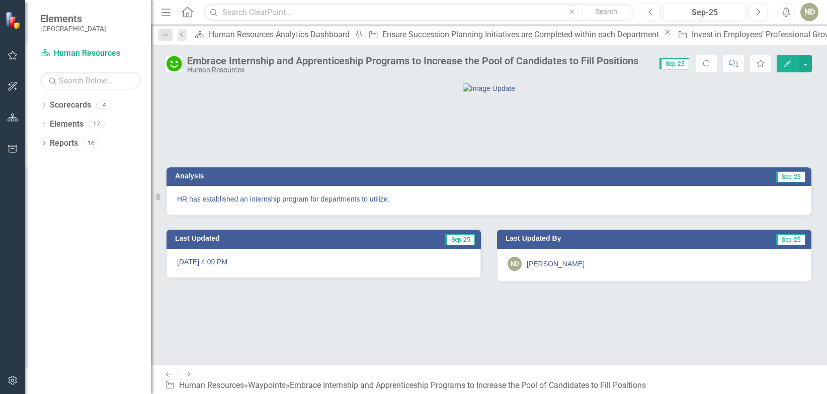
click at [185, 272] on icon "Next" at bounding box center [187, 374] width 9 height 7
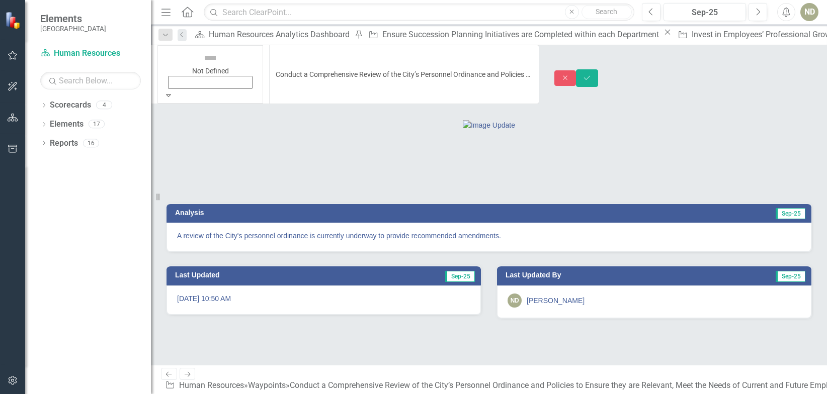
click at [202, 64] on img at bounding box center [210, 58] width 16 height 16
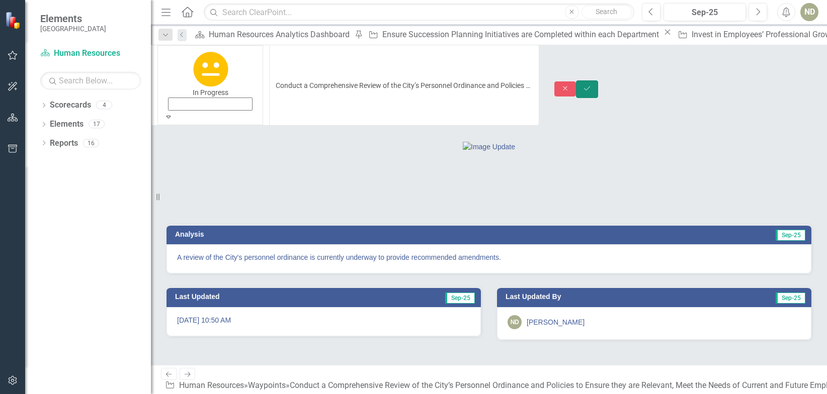
click at [592, 85] on icon "Save" at bounding box center [587, 88] width 9 height 7
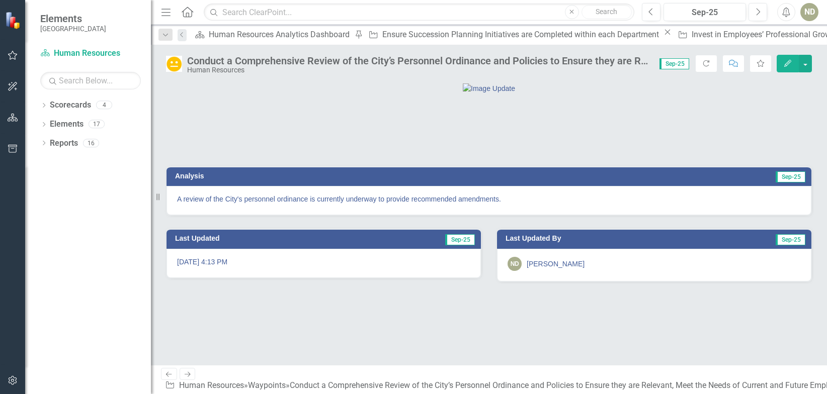
click at [188, 272] on icon at bounding box center [188, 374] width 6 height 5
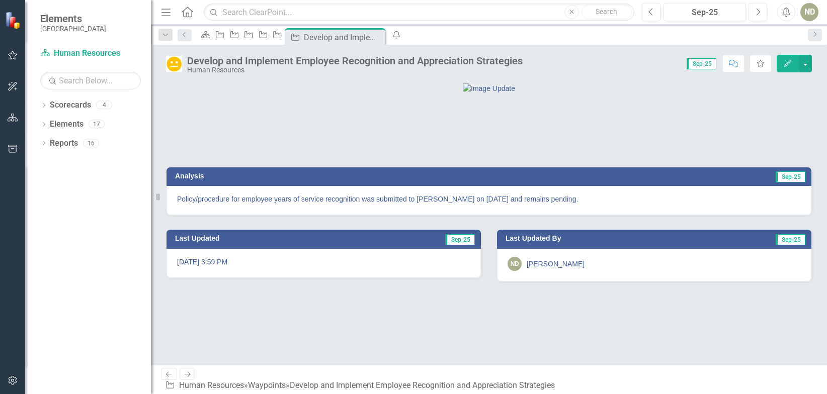
click at [188, 272] on icon "Next" at bounding box center [187, 374] width 9 height 7
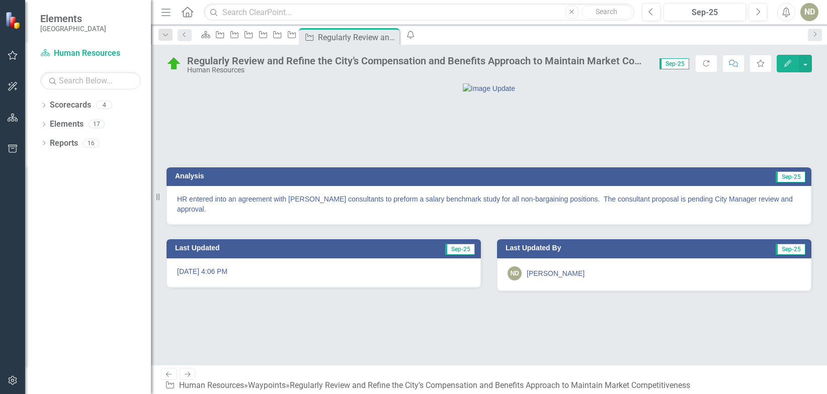
click at [188, 272] on icon "Next" at bounding box center [187, 374] width 9 height 7
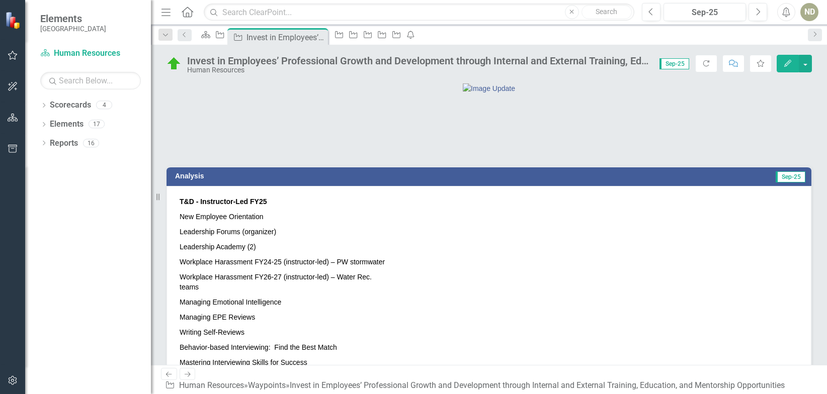
click at [188, 272] on icon "Next" at bounding box center [187, 374] width 9 height 7
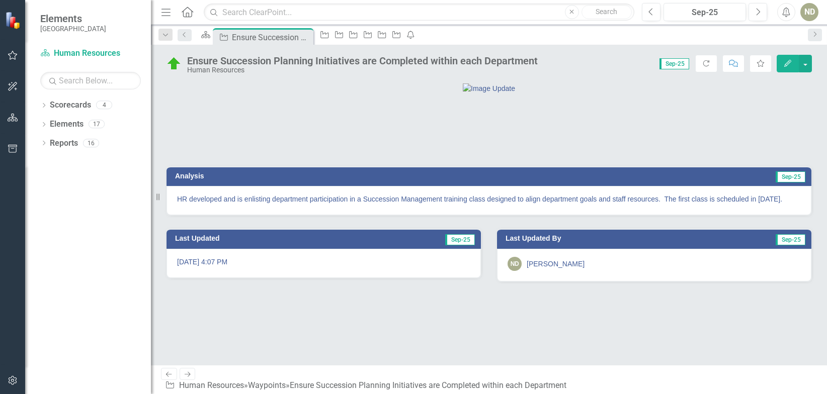
click at [188, 272] on icon "Next" at bounding box center [187, 374] width 9 height 7
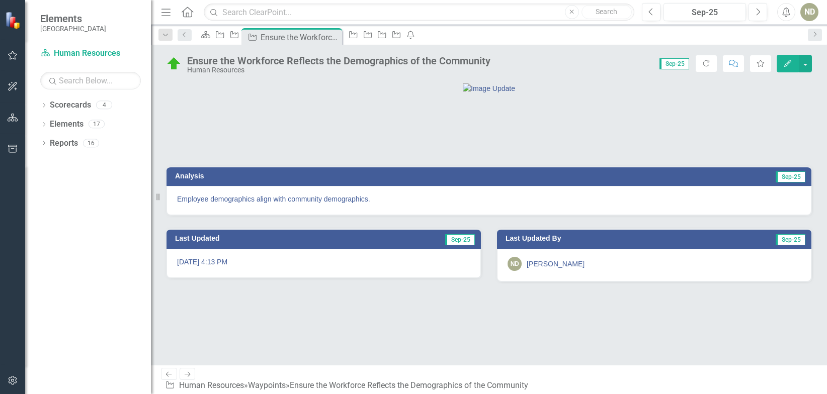
click at [189, 272] on icon "Next" at bounding box center [187, 374] width 9 height 7
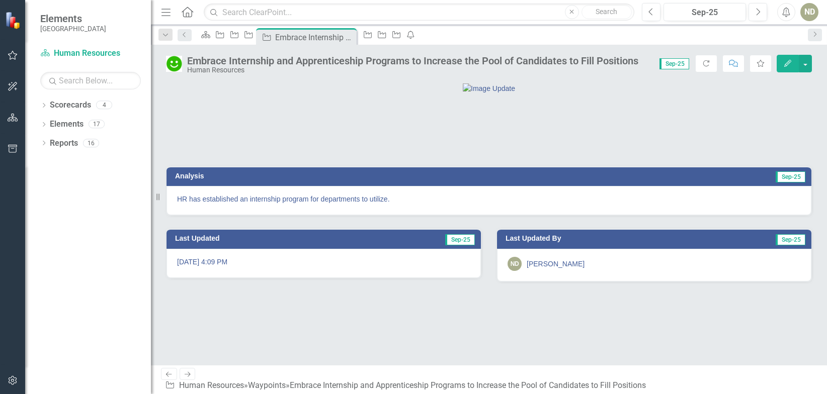
click at [189, 272] on icon "Next" at bounding box center [187, 374] width 9 height 7
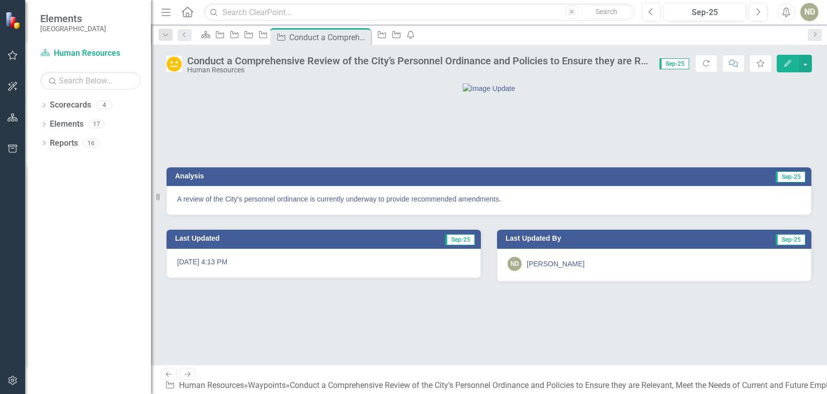
click at [189, 272] on icon "Next" at bounding box center [187, 374] width 9 height 7
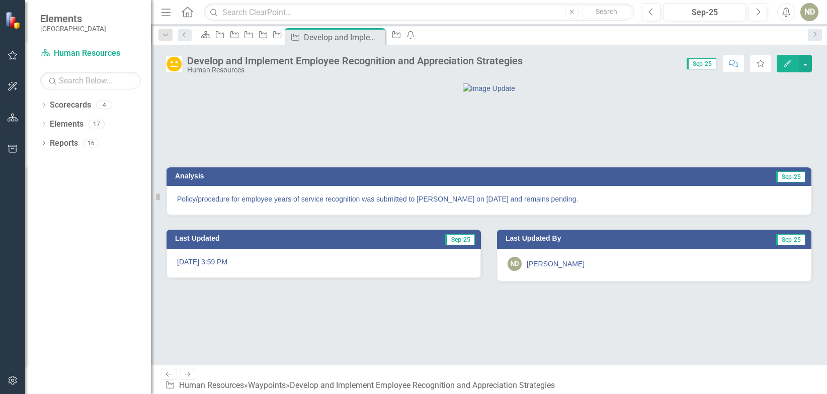
click at [189, 272] on icon "Next" at bounding box center [187, 374] width 9 height 7
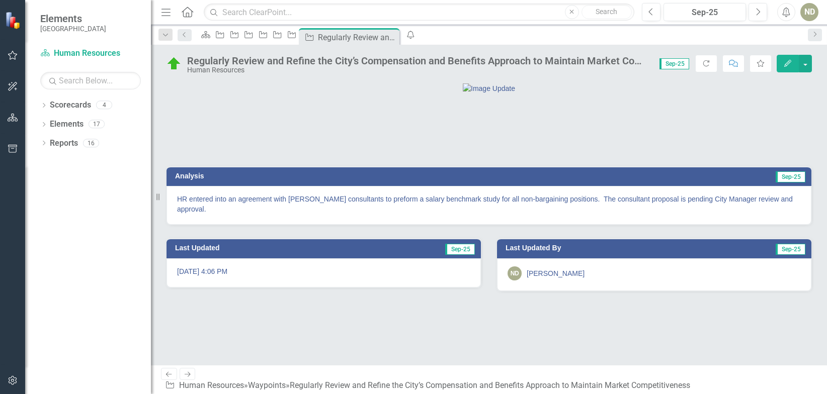
click at [189, 272] on icon "Next" at bounding box center [187, 374] width 9 height 7
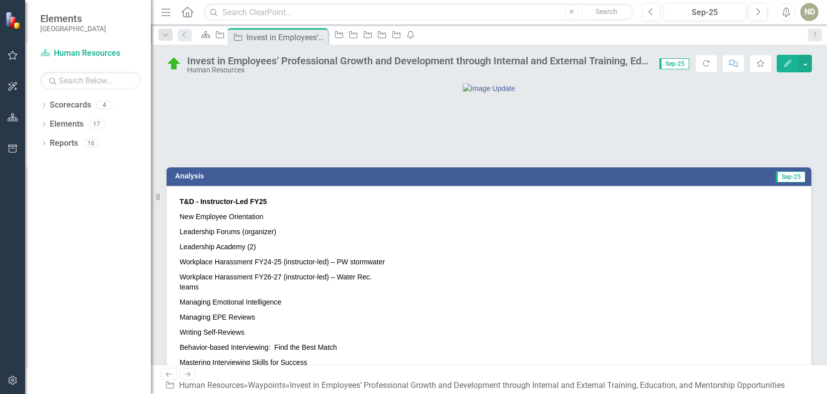
click at [166, 272] on icon "Previous" at bounding box center [169, 374] width 9 height 7
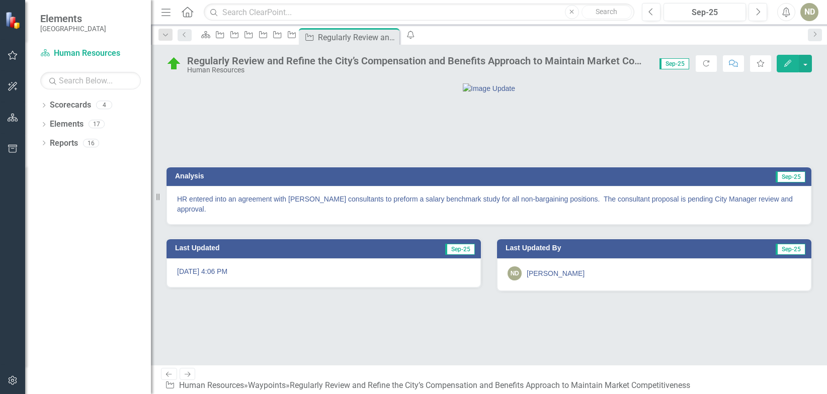
click at [723, 225] on div "HR entered into an agreement with [PERSON_NAME] consultants to preform a salary…" at bounding box center [489, 205] width 645 height 39
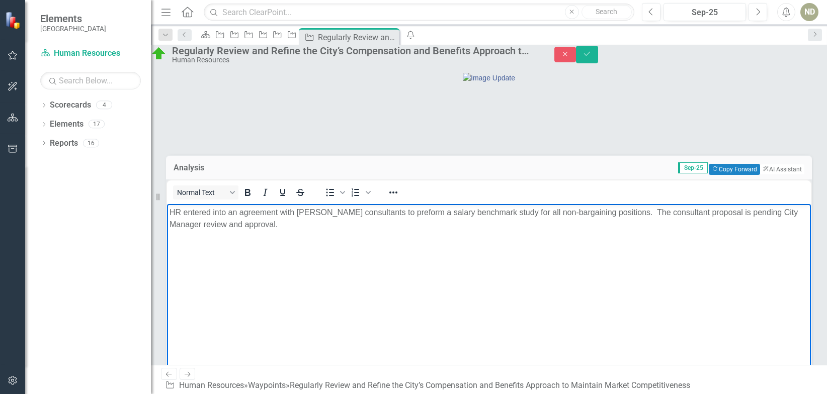
click at [723, 212] on p "HR entered into an agreement with [PERSON_NAME] consultants to preform a salary…" at bounding box center [489, 218] width 639 height 24
click at [341, 227] on p "HR entered into an agreement with [PERSON_NAME] consultants to preform a salary…" at bounding box center [489, 218] width 639 height 24
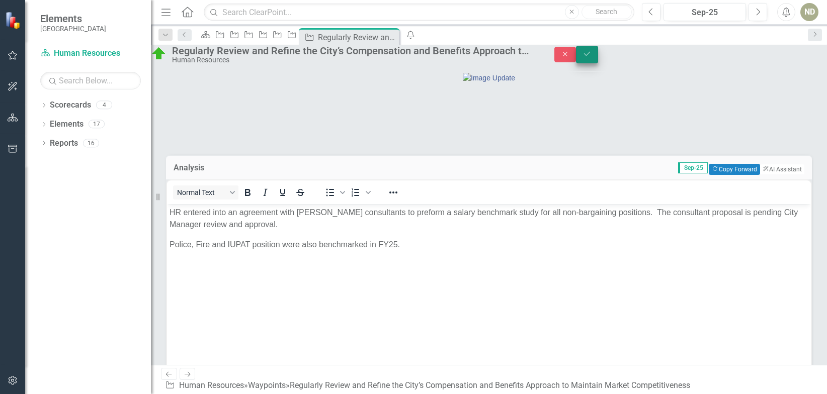
click at [592, 57] on icon "Save" at bounding box center [587, 53] width 9 height 7
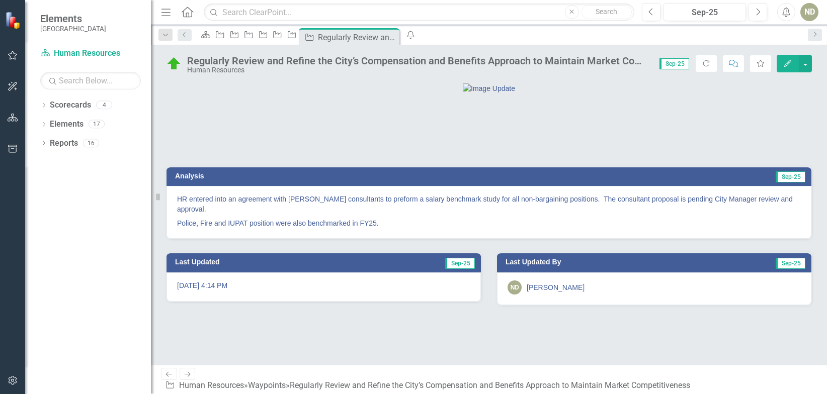
click at [186, 272] on icon "Next" at bounding box center [187, 374] width 9 height 7
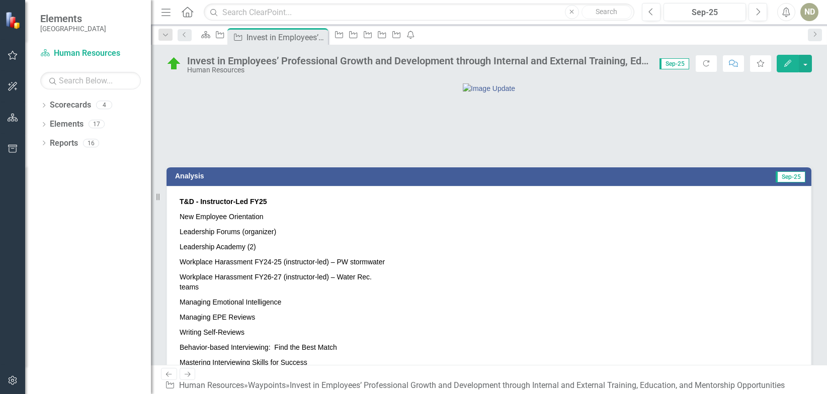
click at [189, 272] on icon at bounding box center [188, 374] width 6 height 5
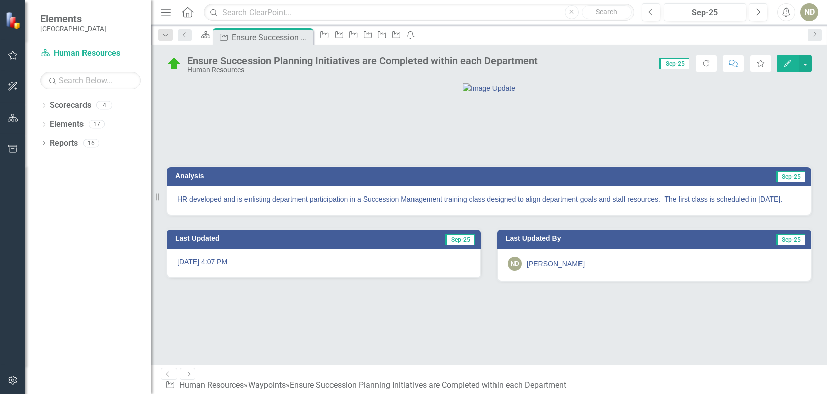
click at [188, 272] on icon "Next" at bounding box center [187, 374] width 9 height 7
